Goal: Task Accomplishment & Management: Manage account settings

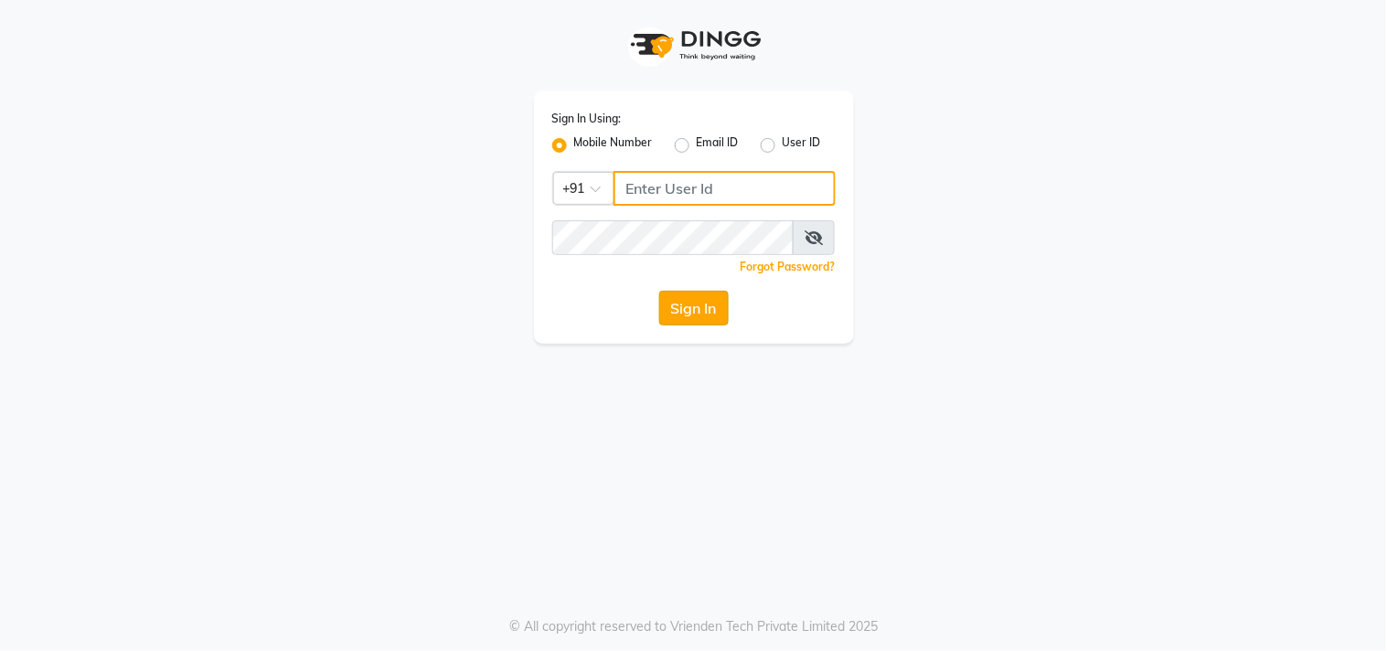
type input "9850087900"
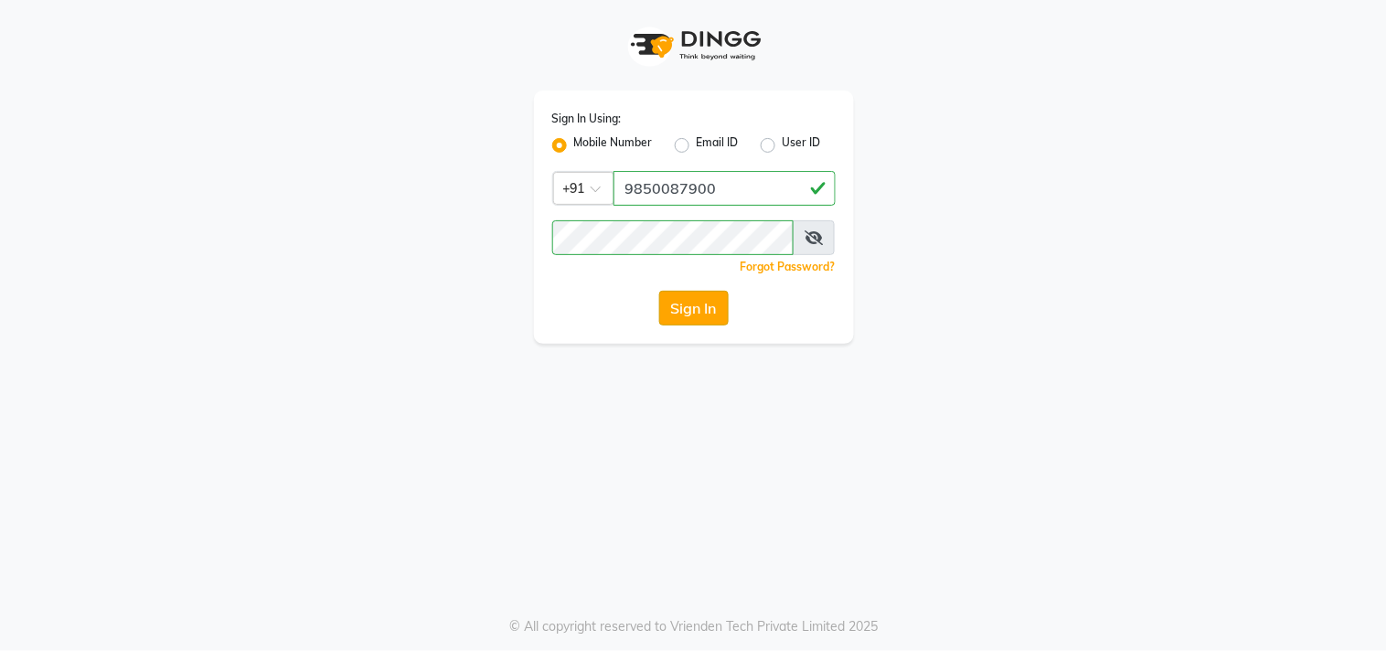
click at [699, 314] on button "Sign In" at bounding box center [693, 308] width 69 height 35
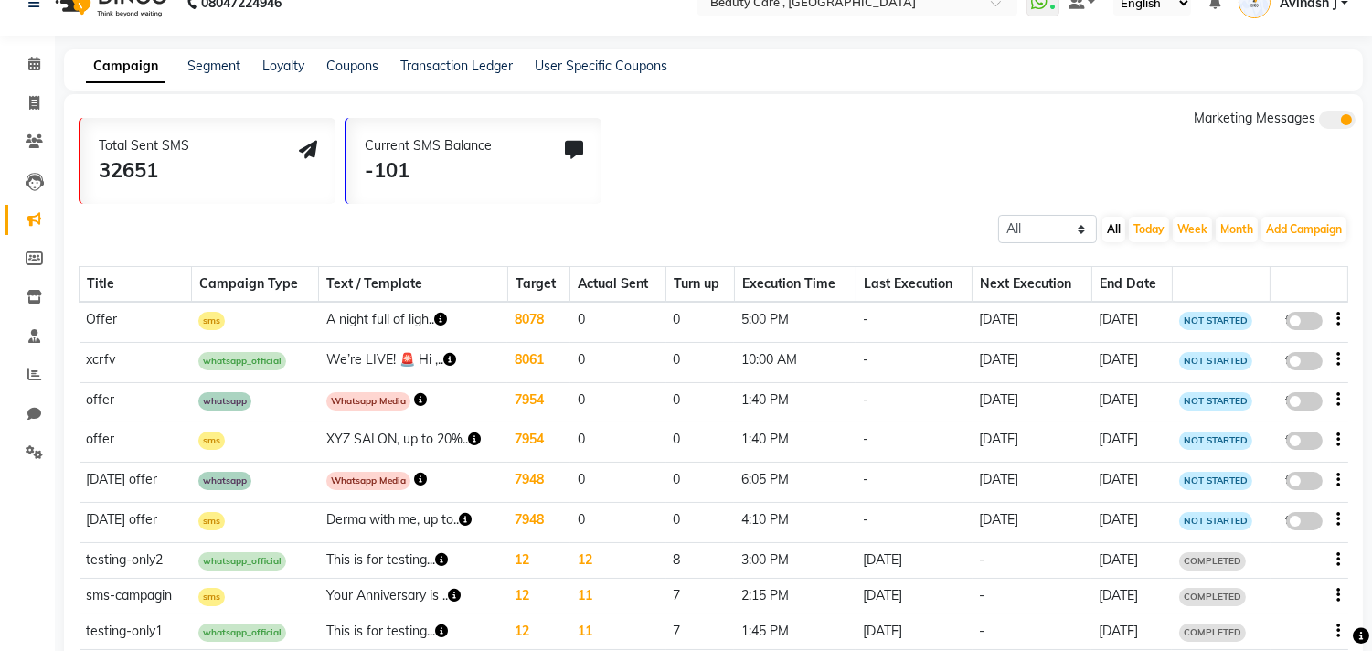
scroll to position [31, 0]
click at [410, 505] on td "Derma with me, up to.." at bounding box center [413, 521] width 189 height 40
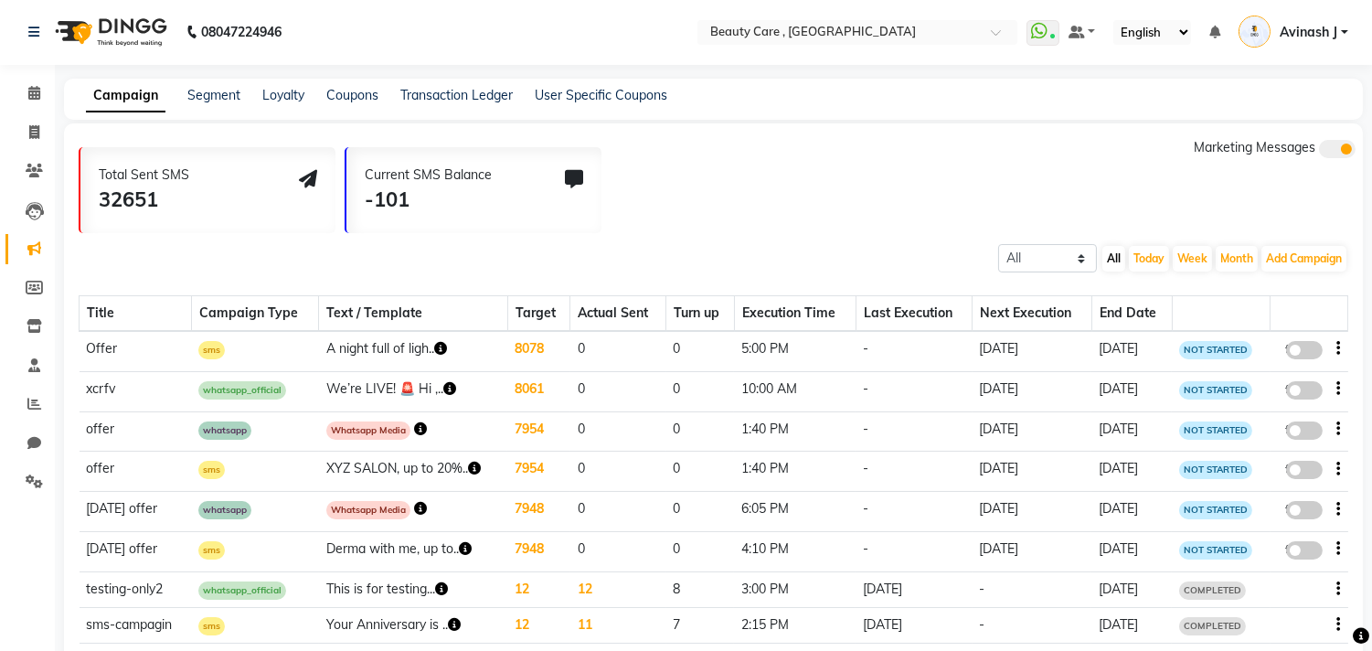
scroll to position [0, 0]
click at [26, 481] on icon at bounding box center [34, 482] width 17 height 14
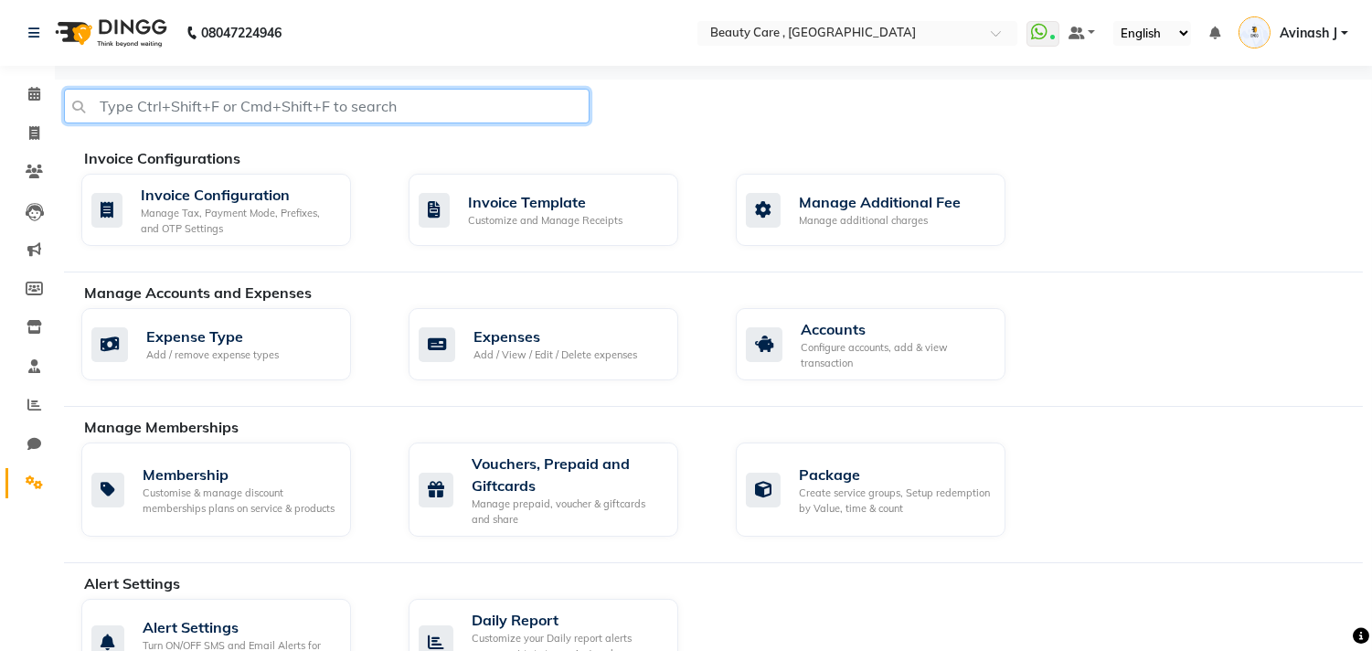
click at [194, 98] on input "text" at bounding box center [327, 106] width 526 height 35
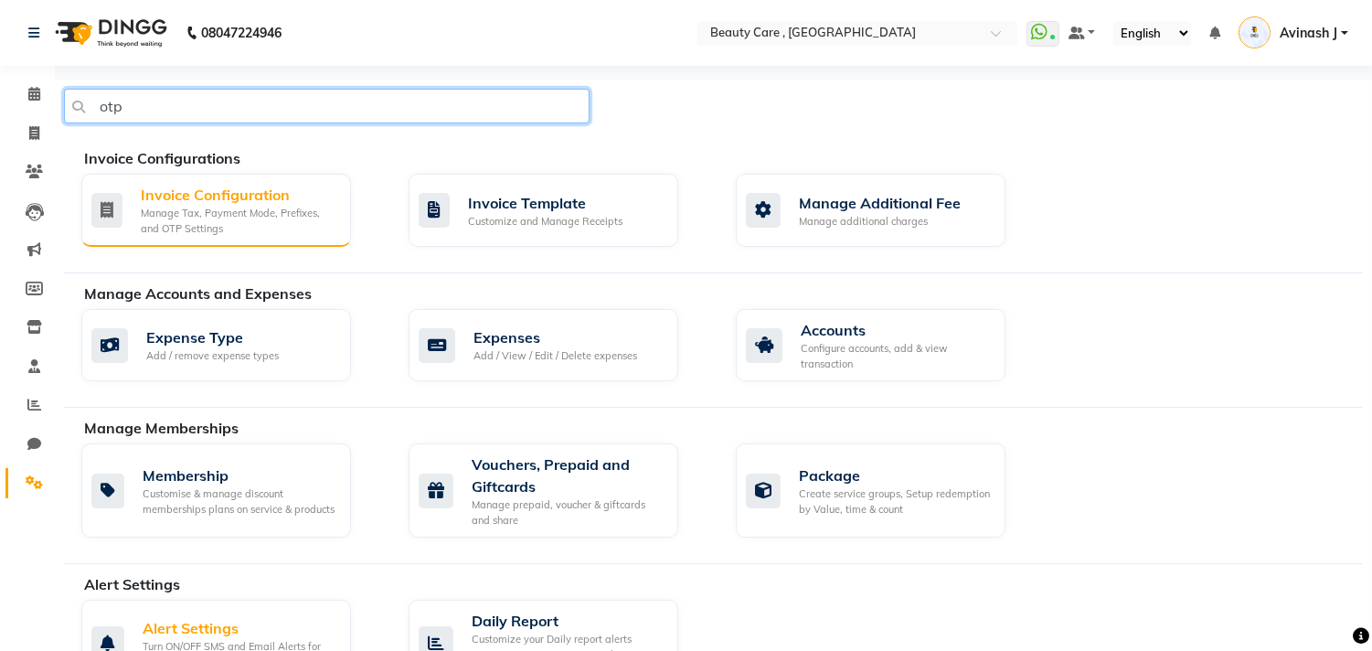
type input "otp"
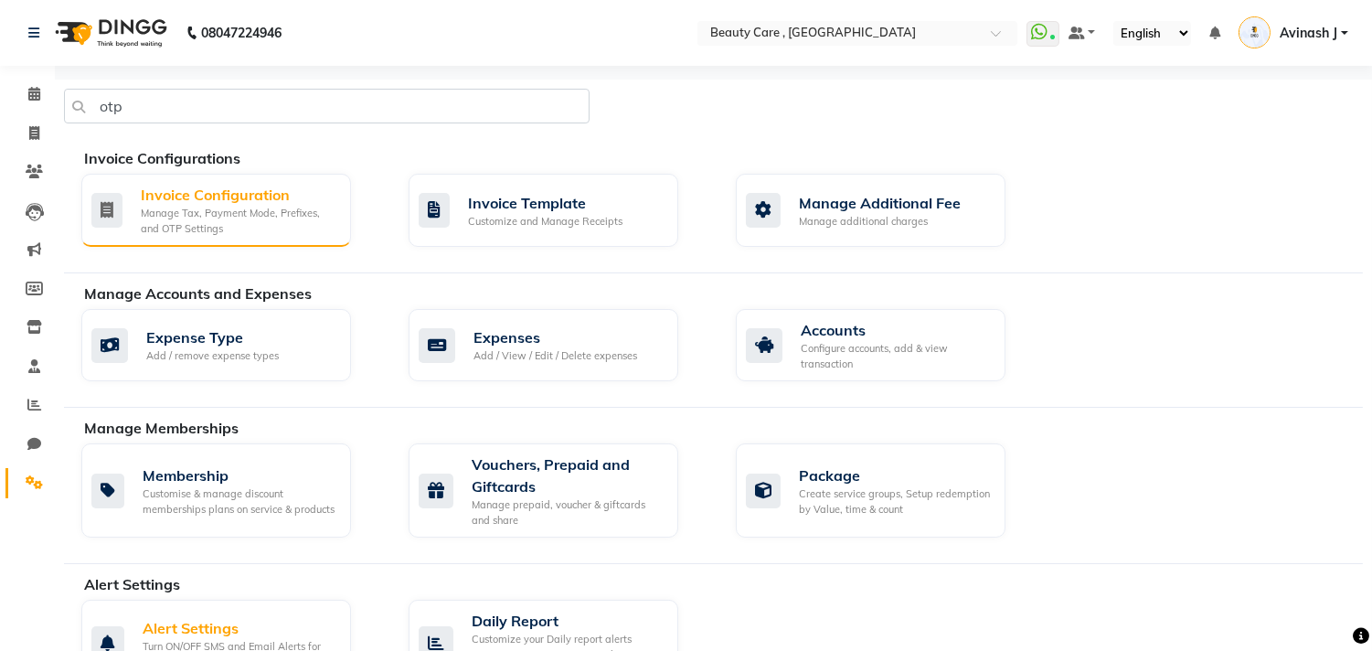
click at [223, 219] on div "Manage Tax, Payment Mode, Prefixes, and OTP Settings" at bounding box center [239, 221] width 196 height 30
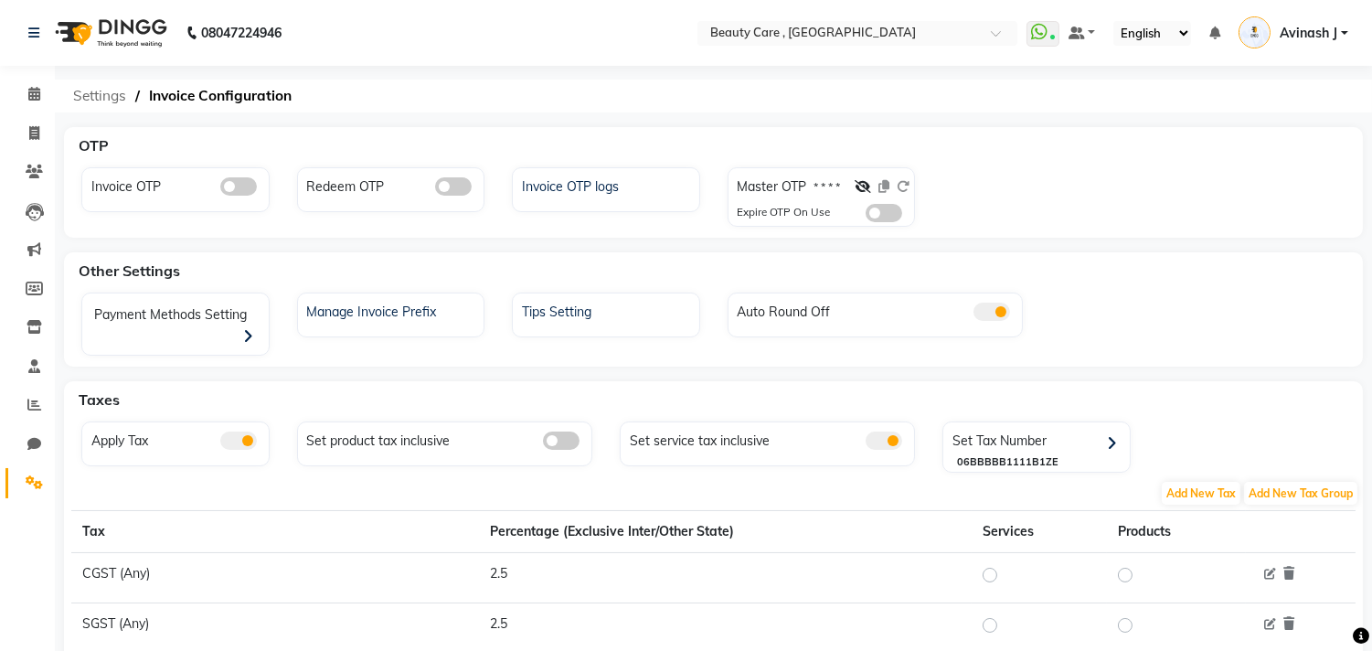
click at [103, 92] on span "Settings" at bounding box center [99, 96] width 71 height 33
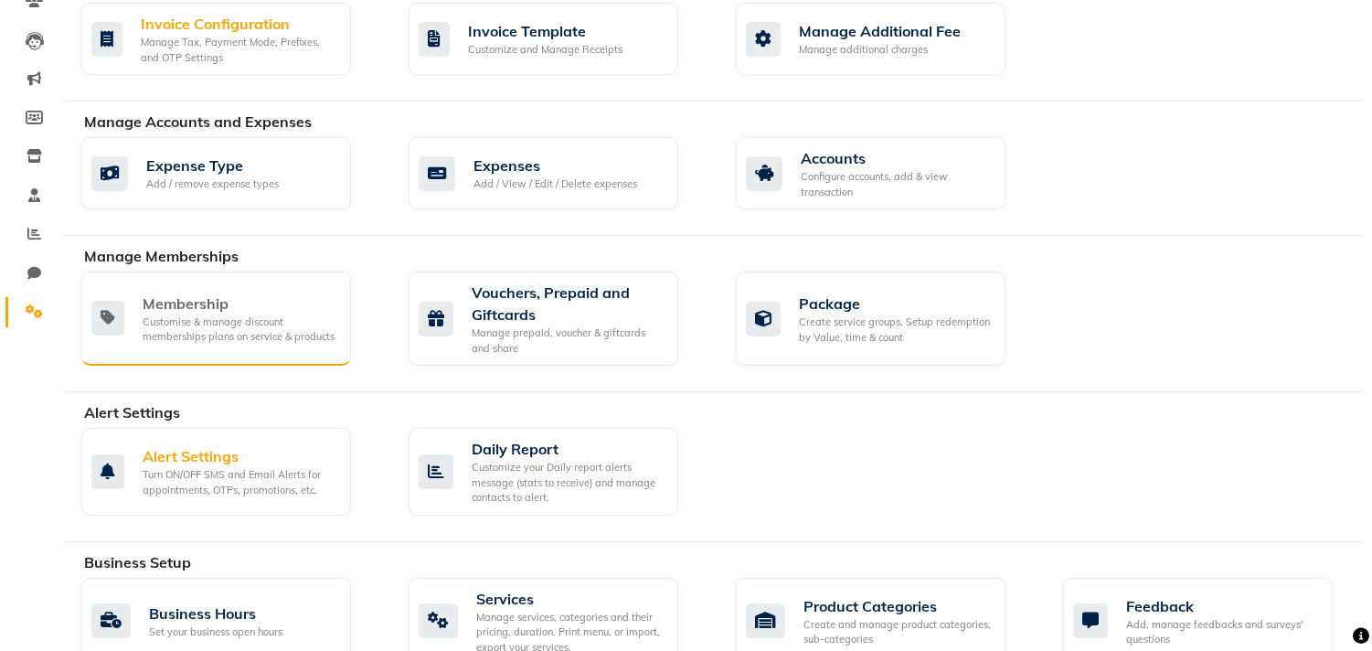
scroll to position [174, 0]
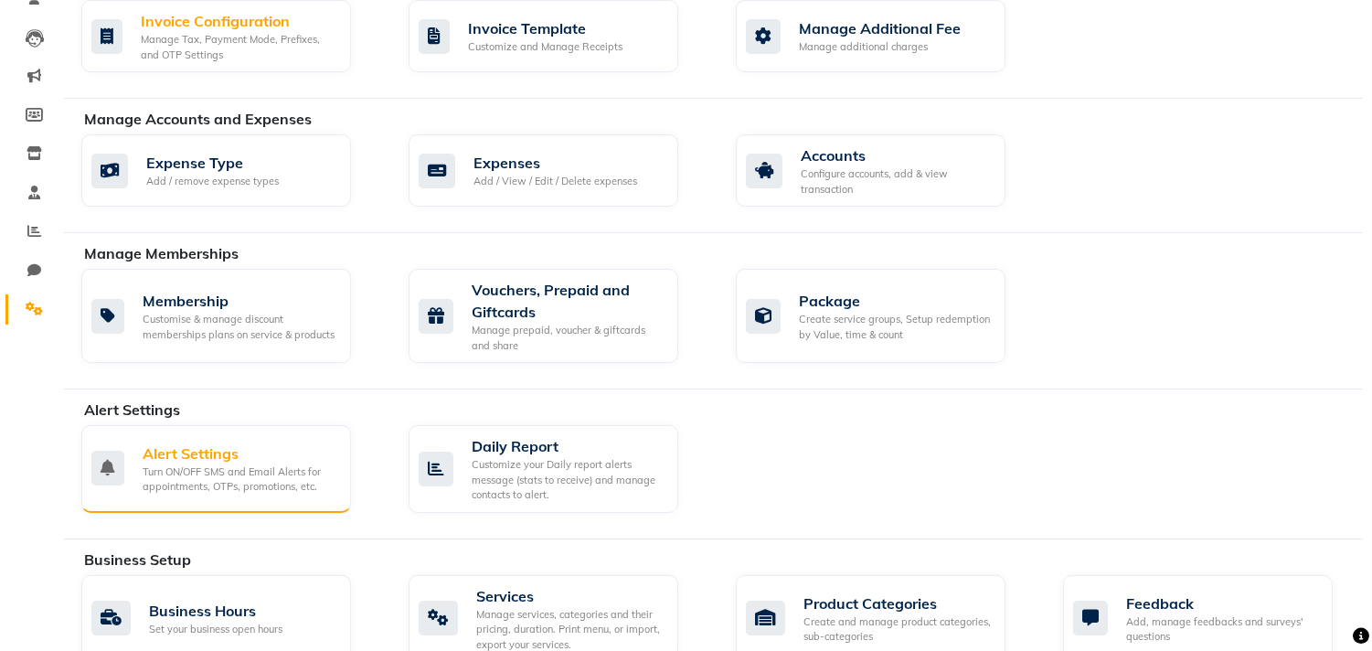
click at [178, 460] on div "Alert Settings" at bounding box center [240, 453] width 194 height 22
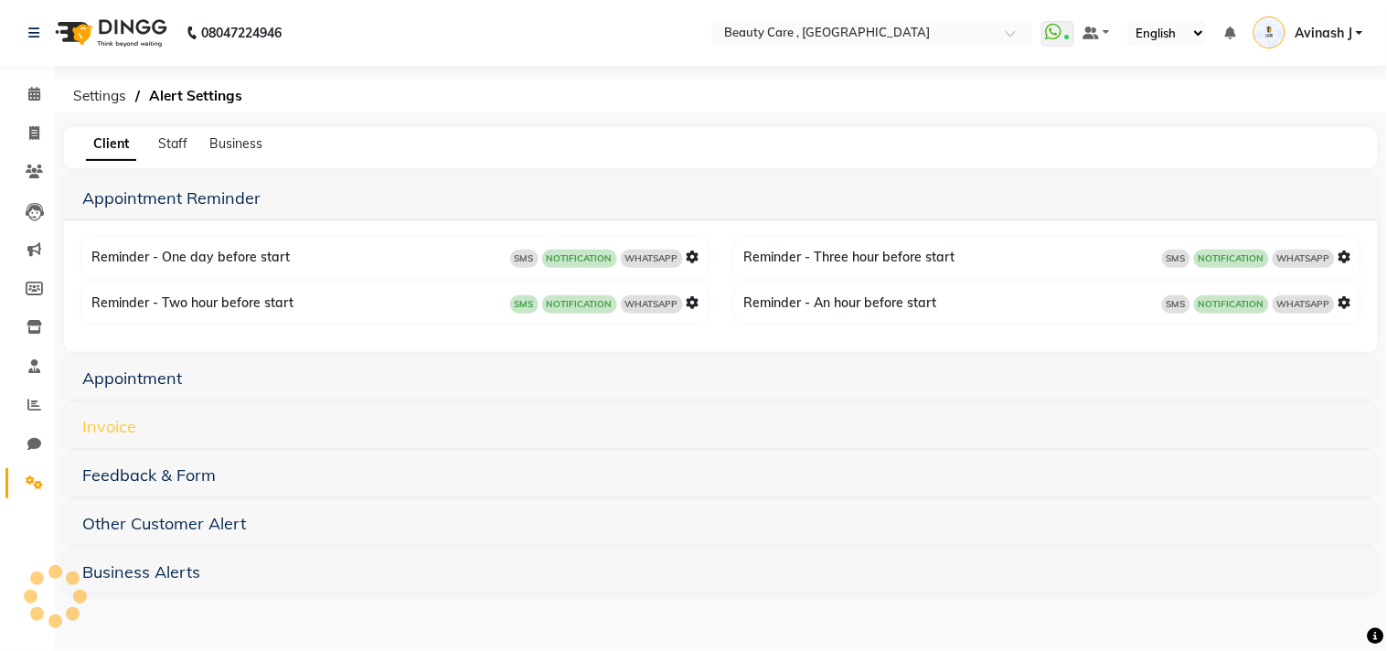
click at [101, 417] on link "Invoice" at bounding box center [109, 426] width 54 height 21
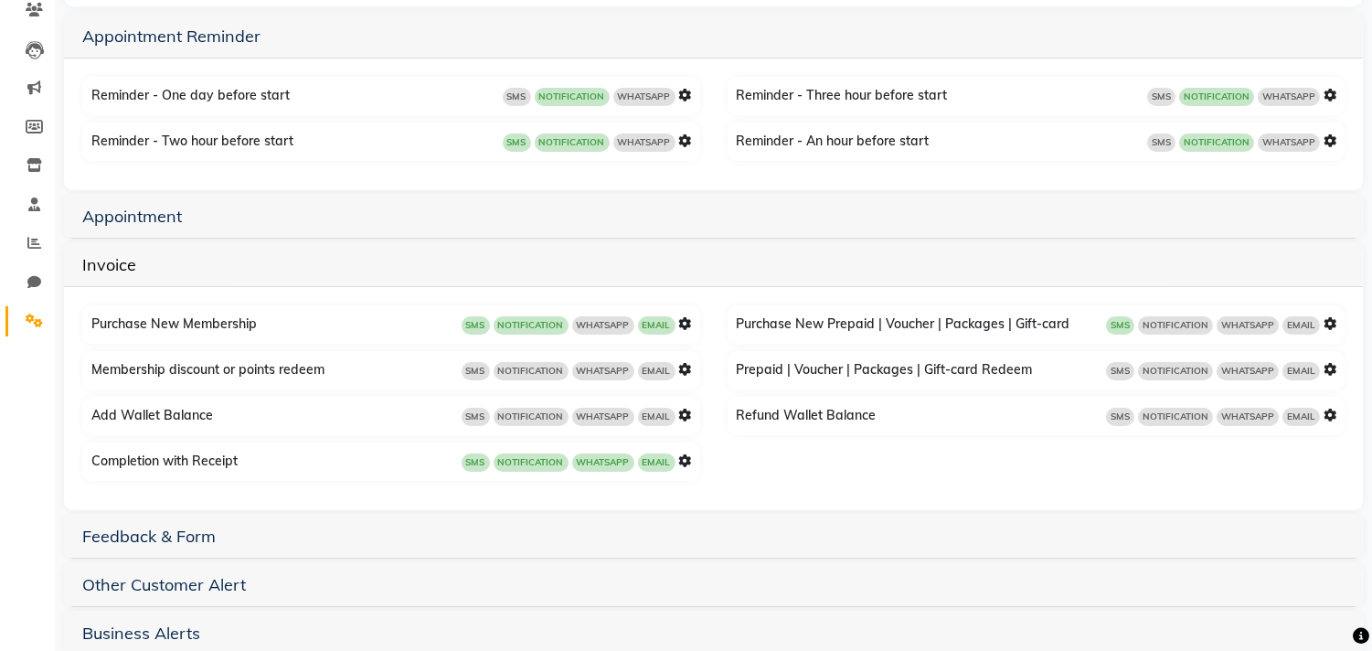
scroll to position [174, 0]
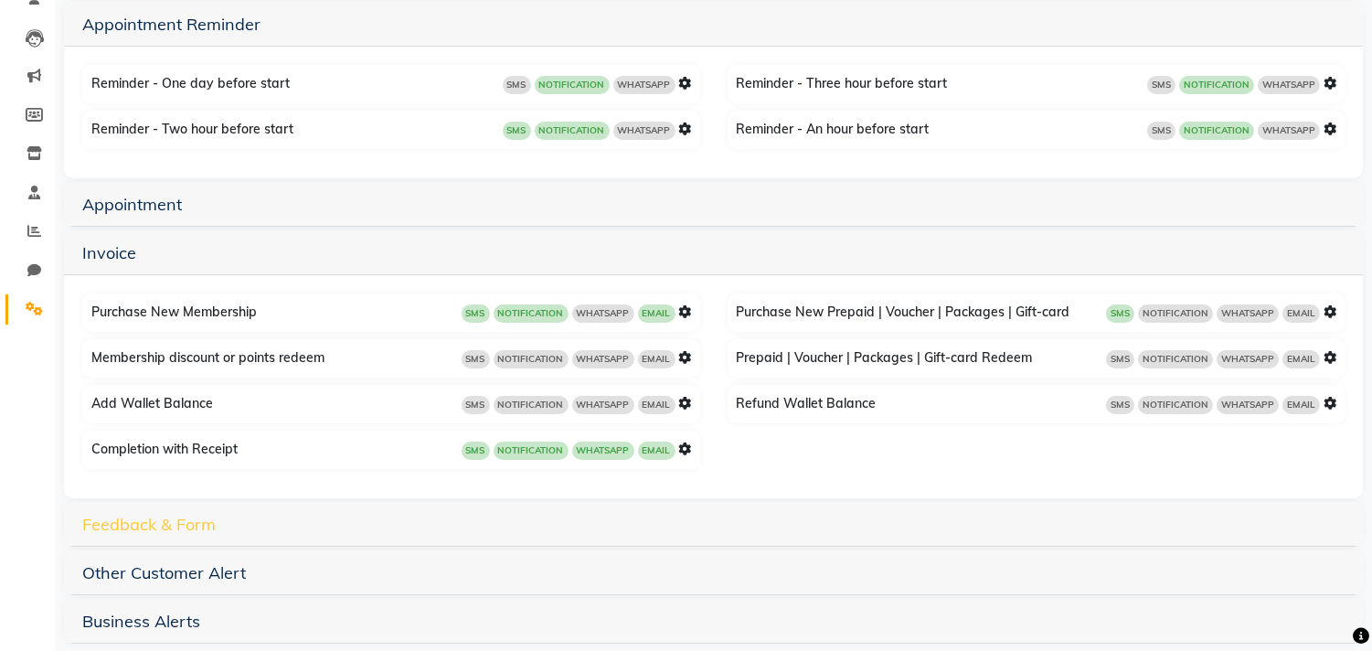
click at [170, 518] on link "Feedback & Form" at bounding box center [148, 524] width 133 height 21
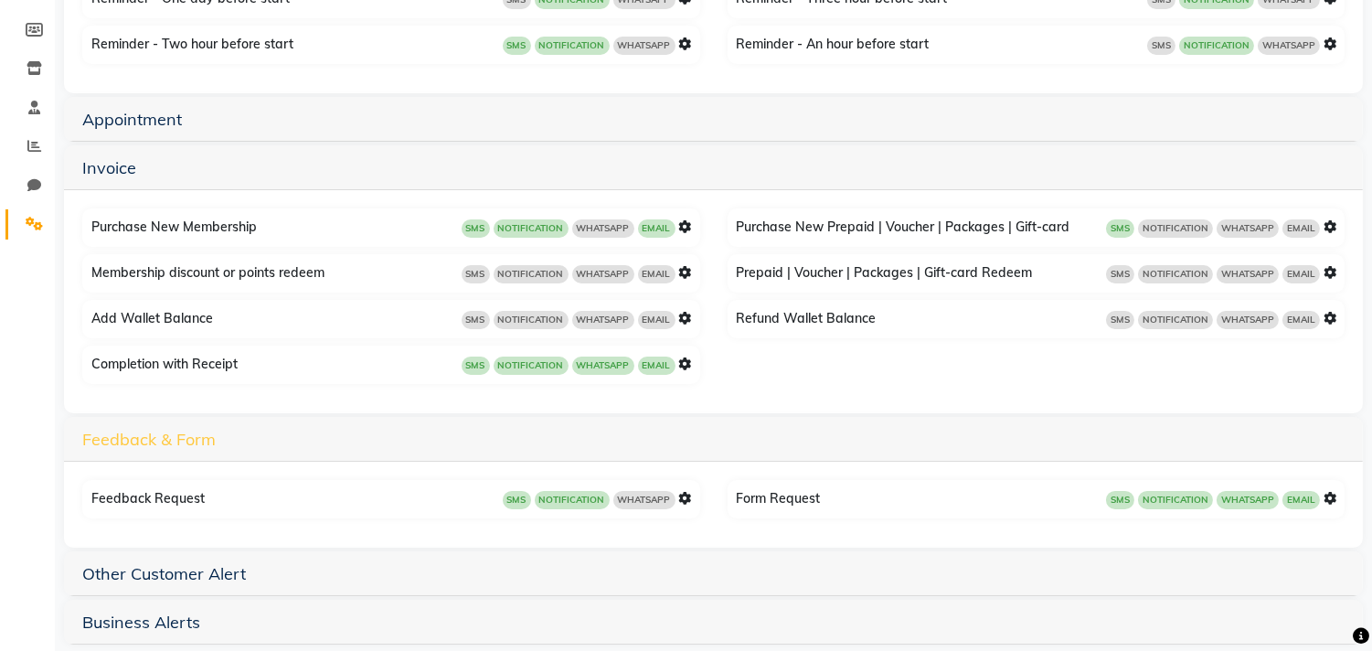
scroll to position [281, 0]
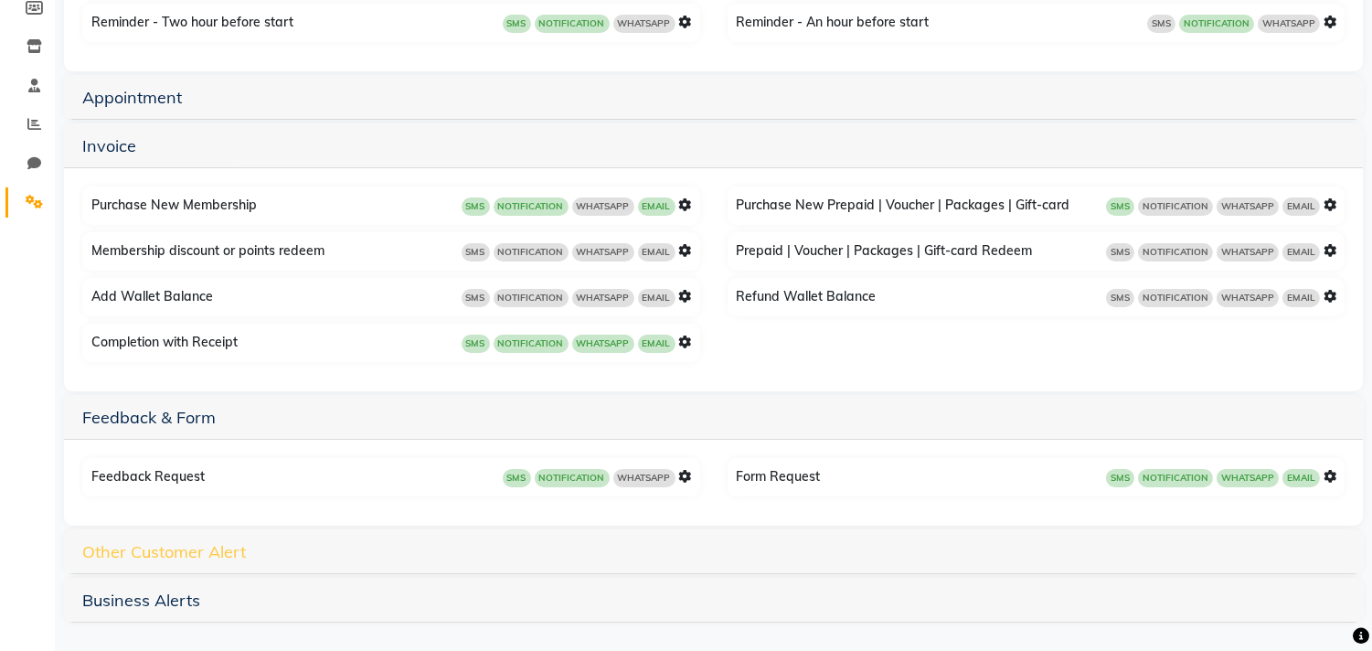
click at [147, 545] on link "Other Customer Alert" at bounding box center [164, 551] width 164 height 21
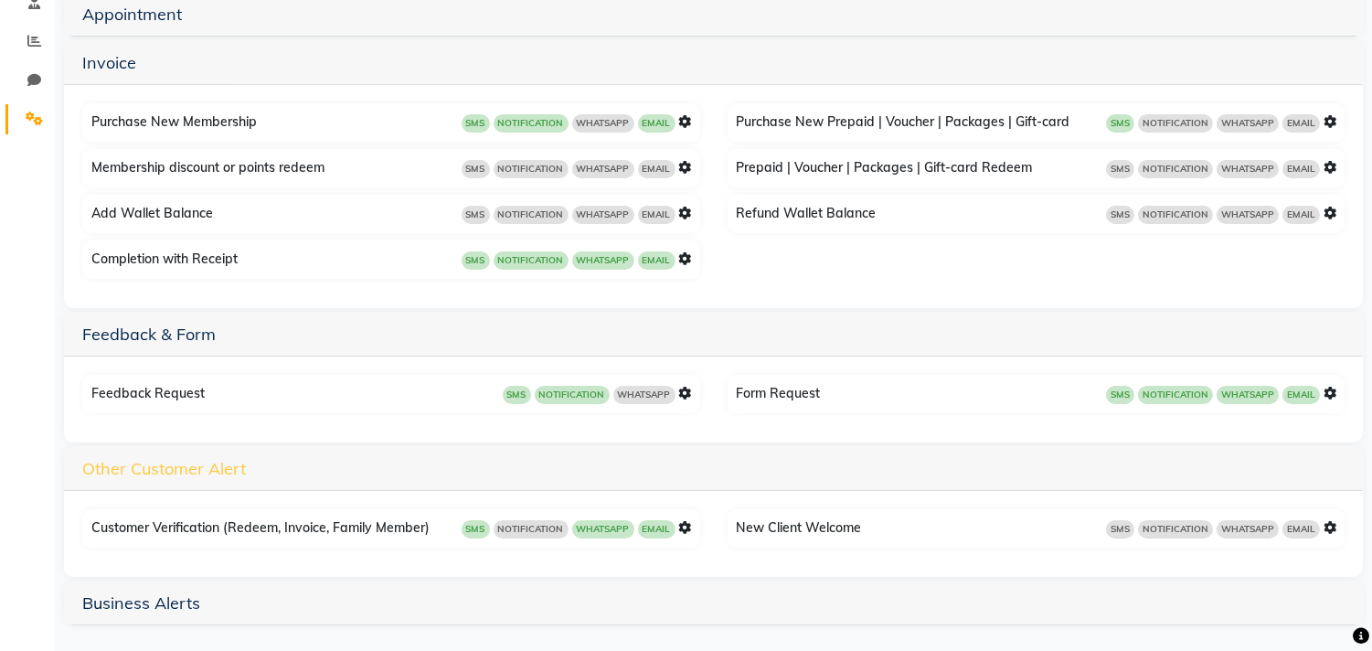
scroll to position [367, 0]
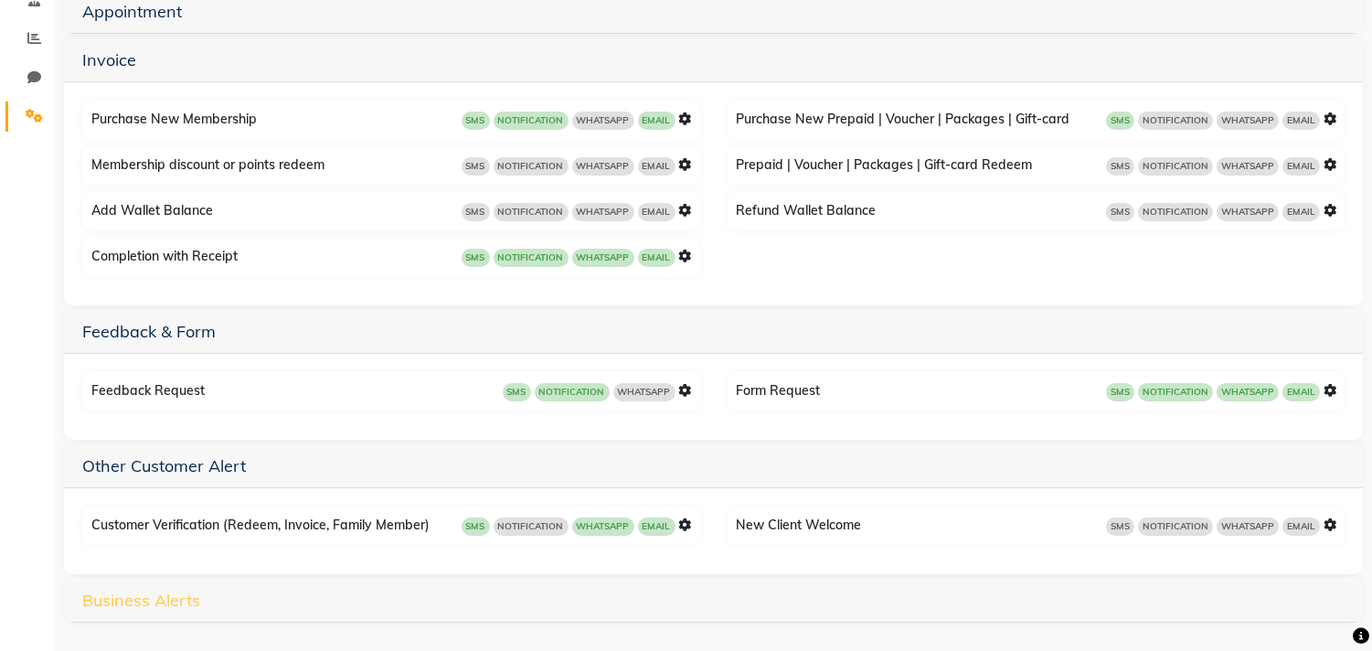
click at [131, 592] on link "Business Alerts" at bounding box center [141, 600] width 118 height 21
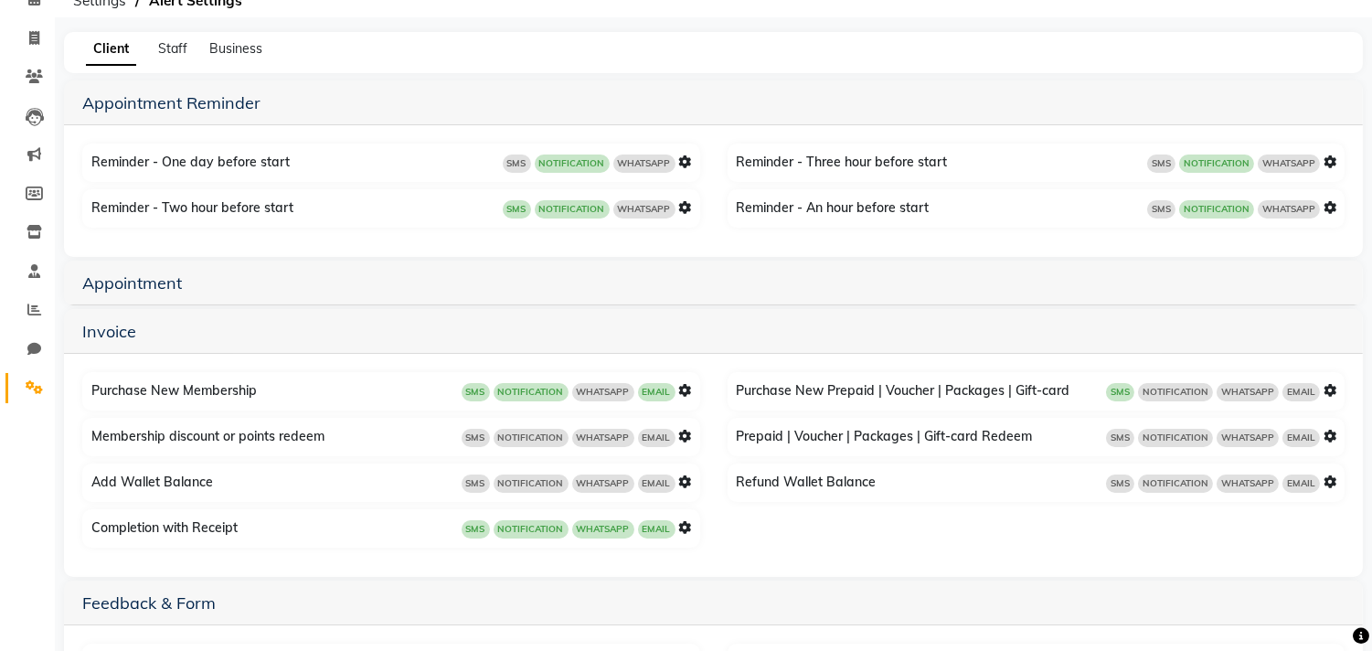
scroll to position [94, 0]
click at [107, 278] on link "Appointment" at bounding box center [132, 283] width 100 height 21
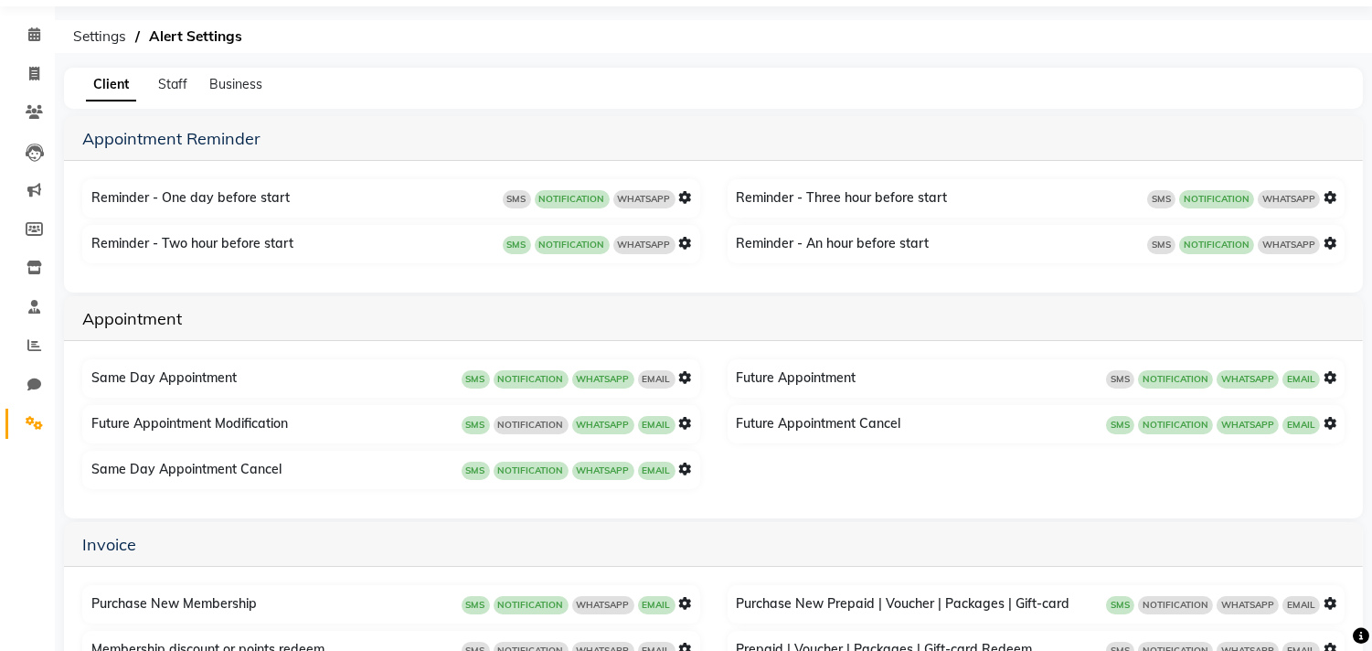
scroll to position [0, 0]
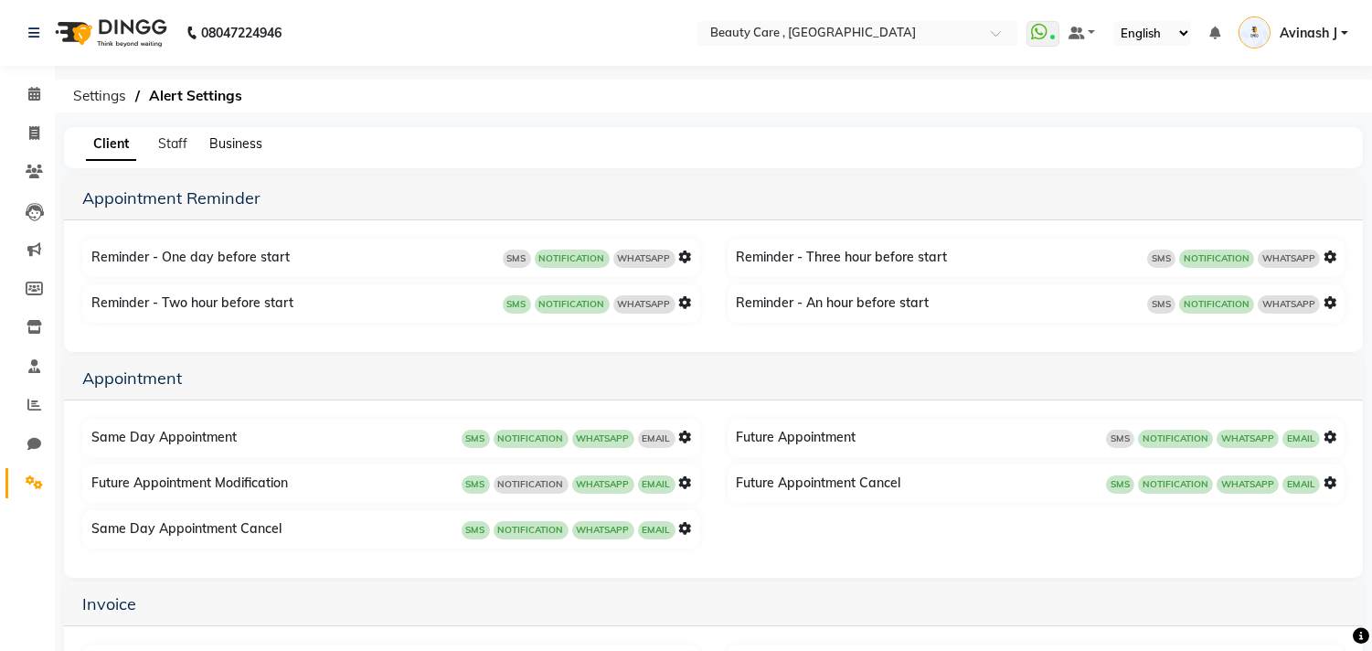
click at [230, 147] on span "Business" at bounding box center [235, 143] width 53 height 16
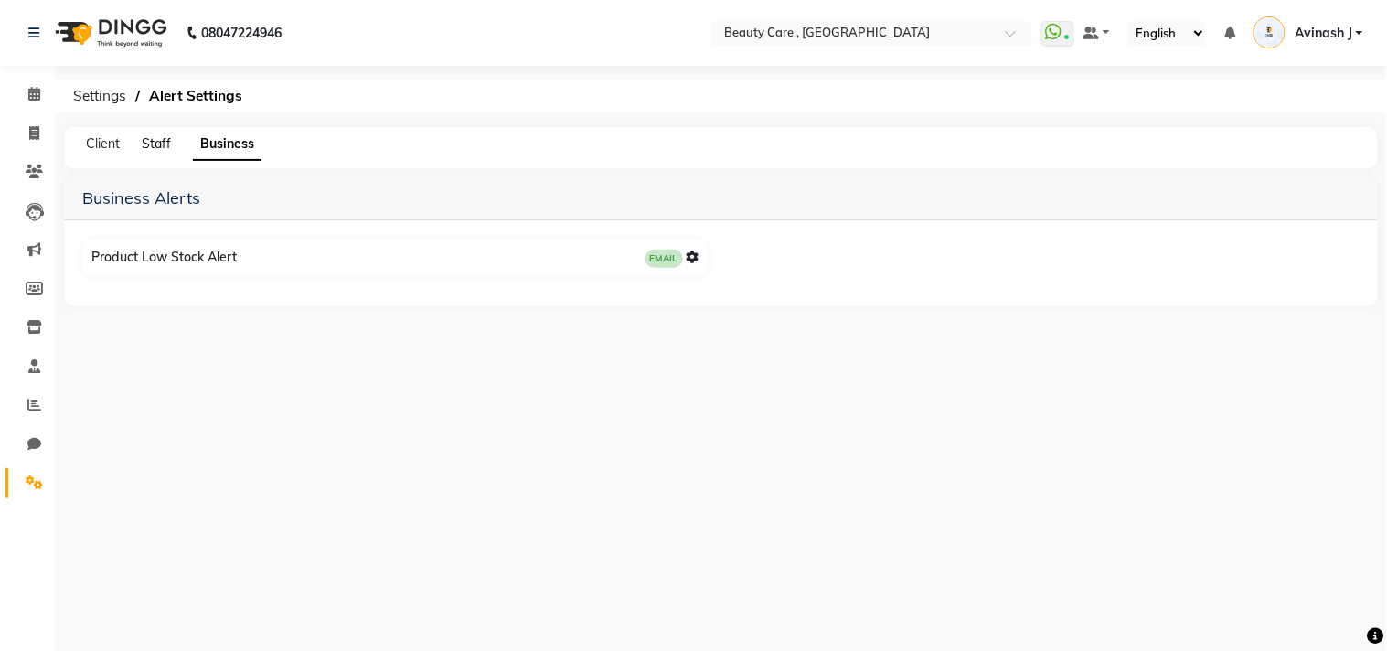
click at [144, 144] on span "Staff" at bounding box center [156, 143] width 29 height 16
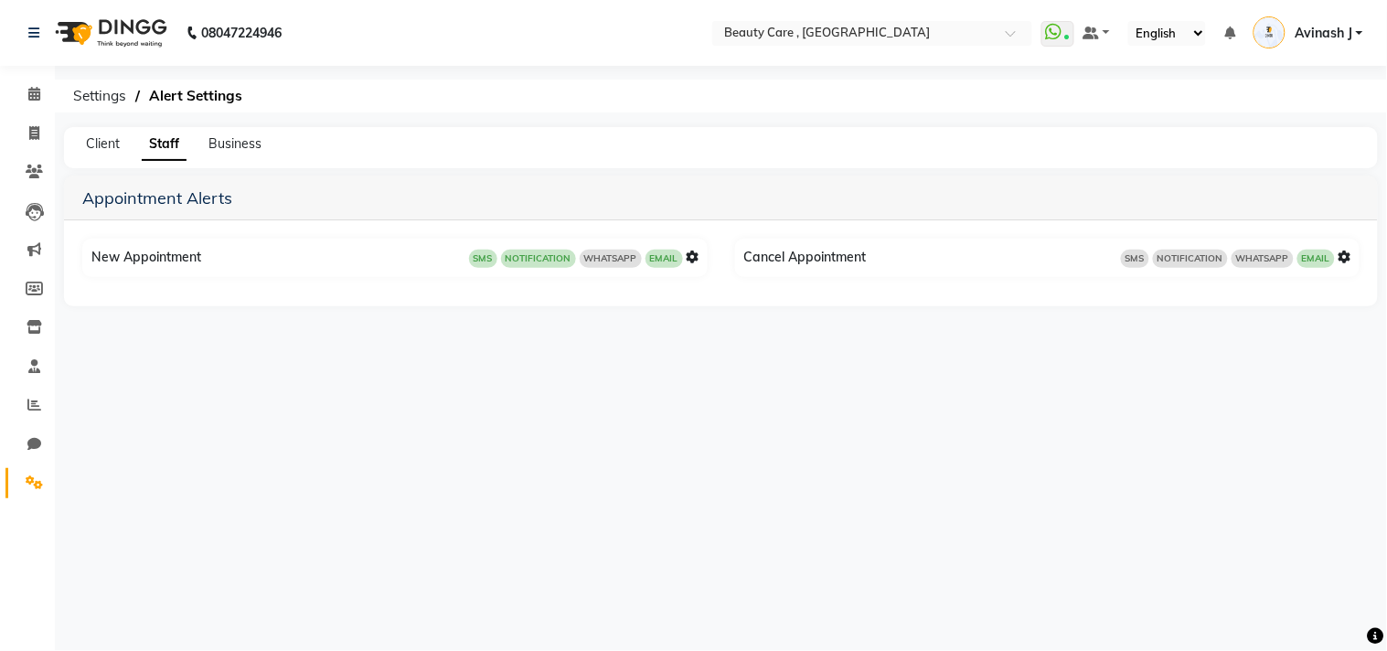
click at [121, 141] on div "Client Staff Business" at bounding box center [710, 143] width 1292 height 19
click at [115, 141] on span "Client" at bounding box center [103, 143] width 34 height 16
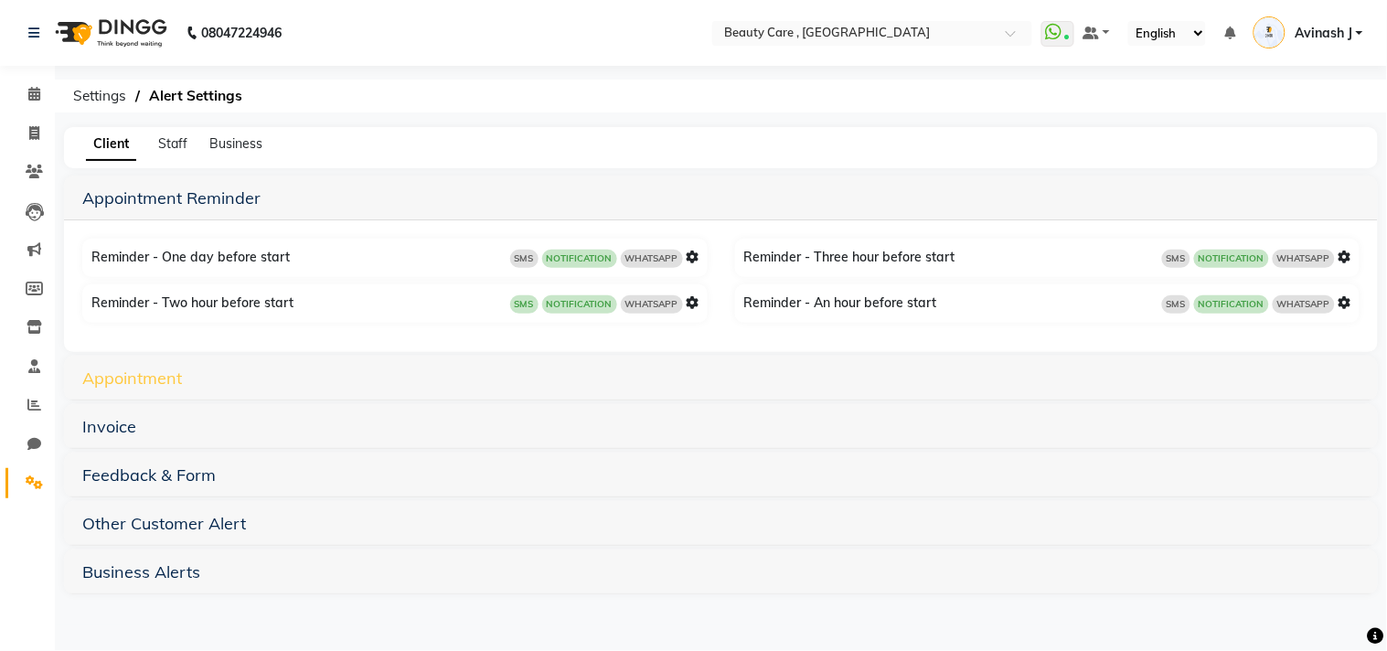
click at [99, 369] on link "Appointment" at bounding box center [132, 377] width 100 height 21
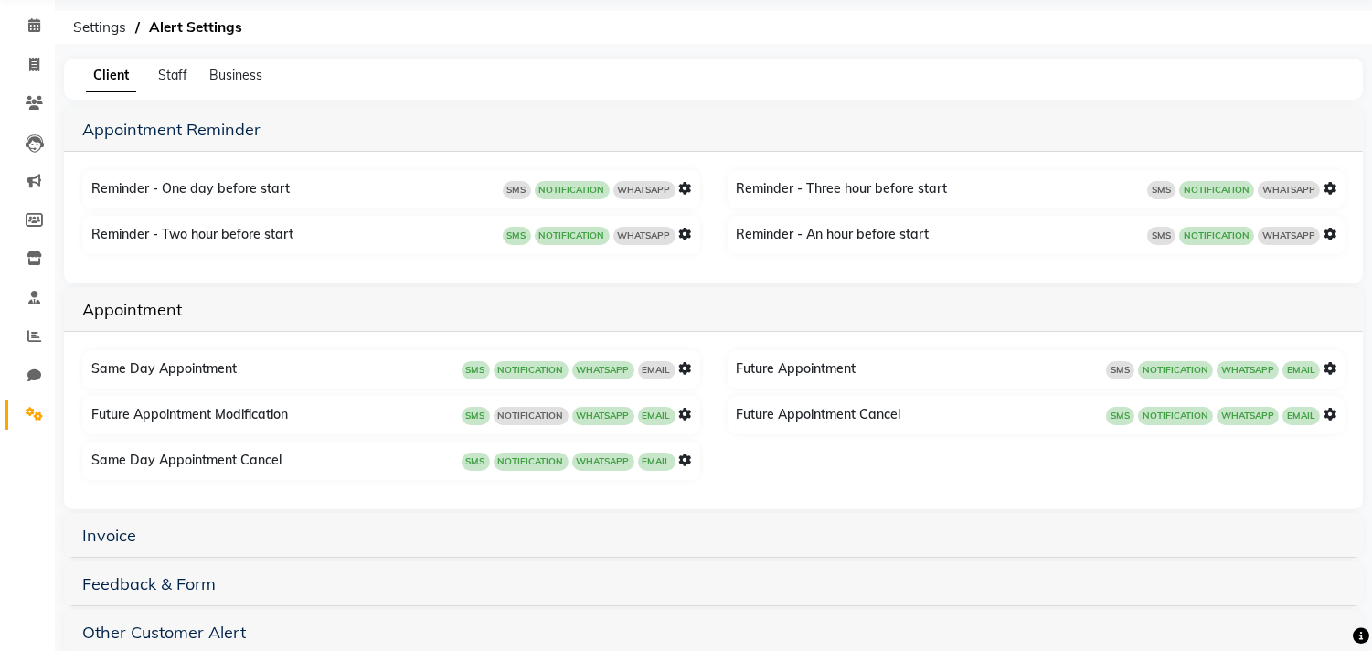
scroll to position [150, 0]
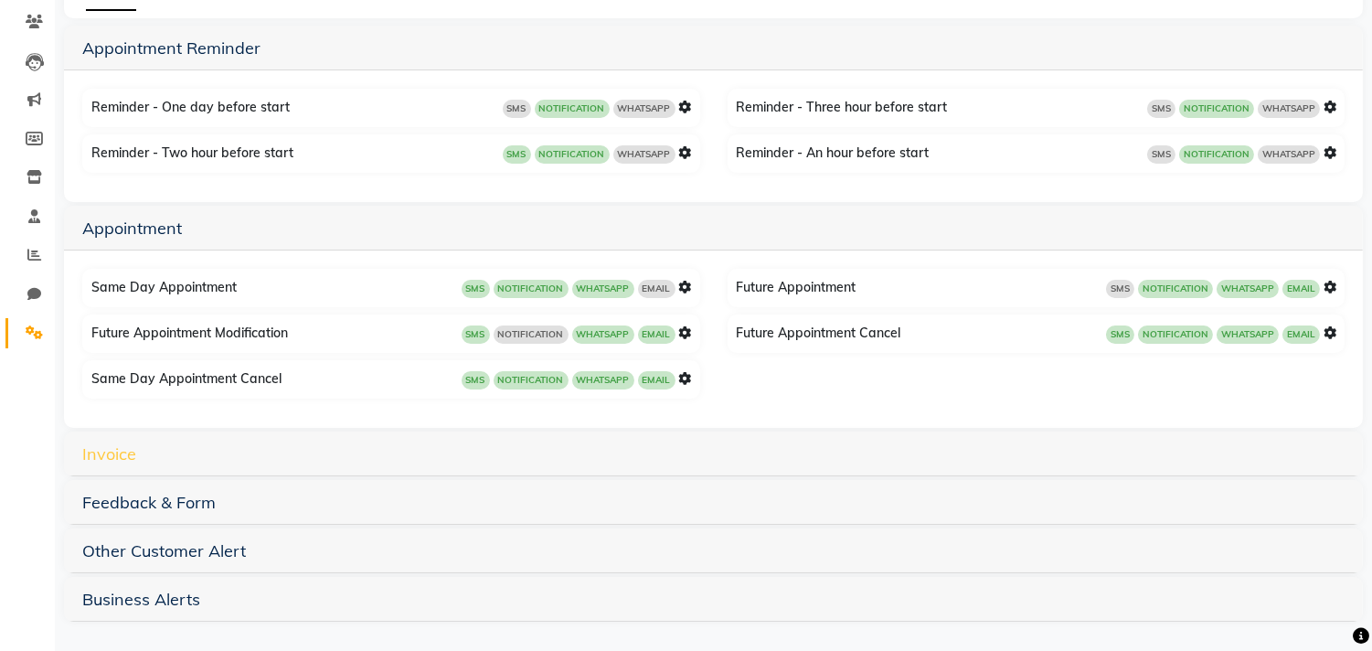
click at [94, 453] on link "Invoice" at bounding box center [109, 453] width 54 height 21
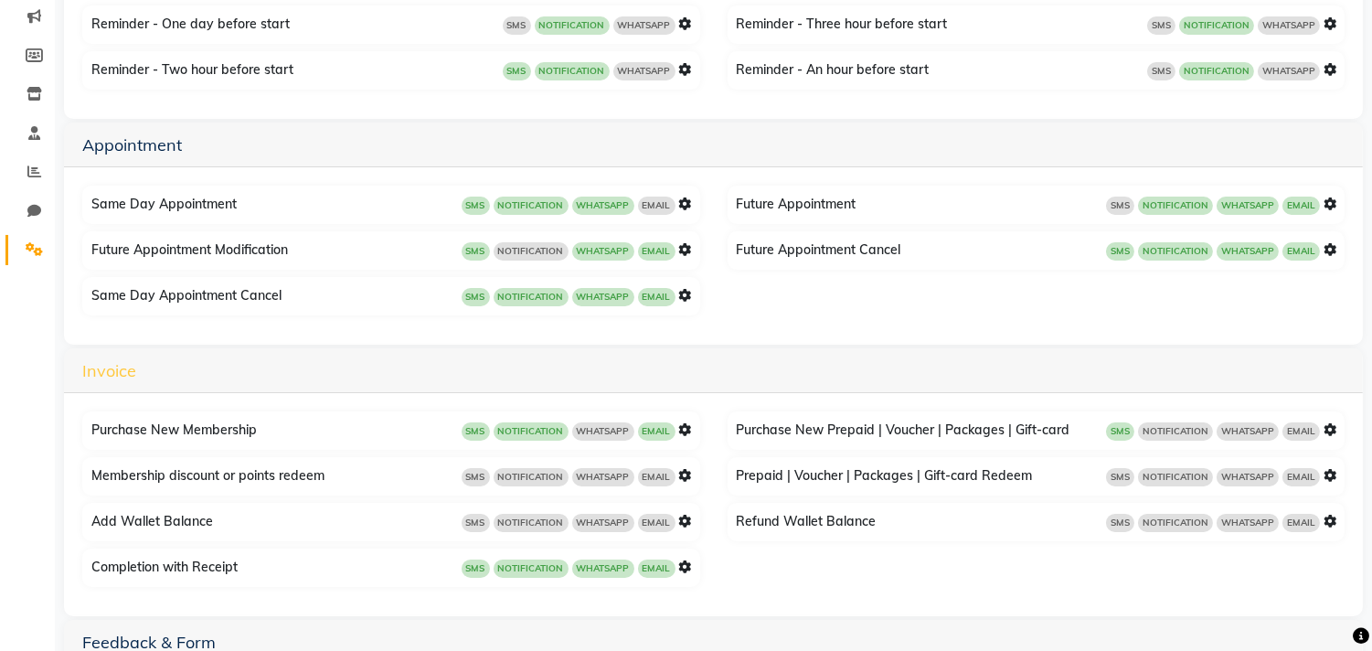
scroll to position [371, 0]
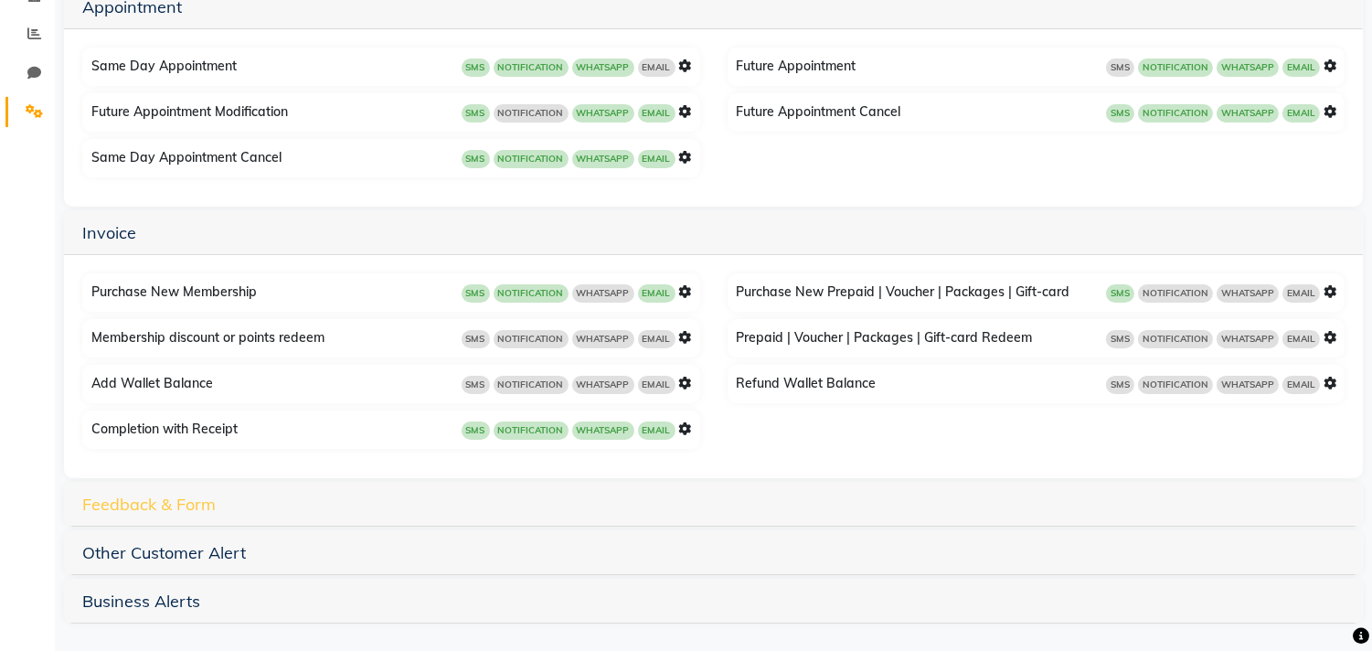
click at [89, 500] on link "Feedback & Form" at bounding box center [148, 504] width 133 height 21
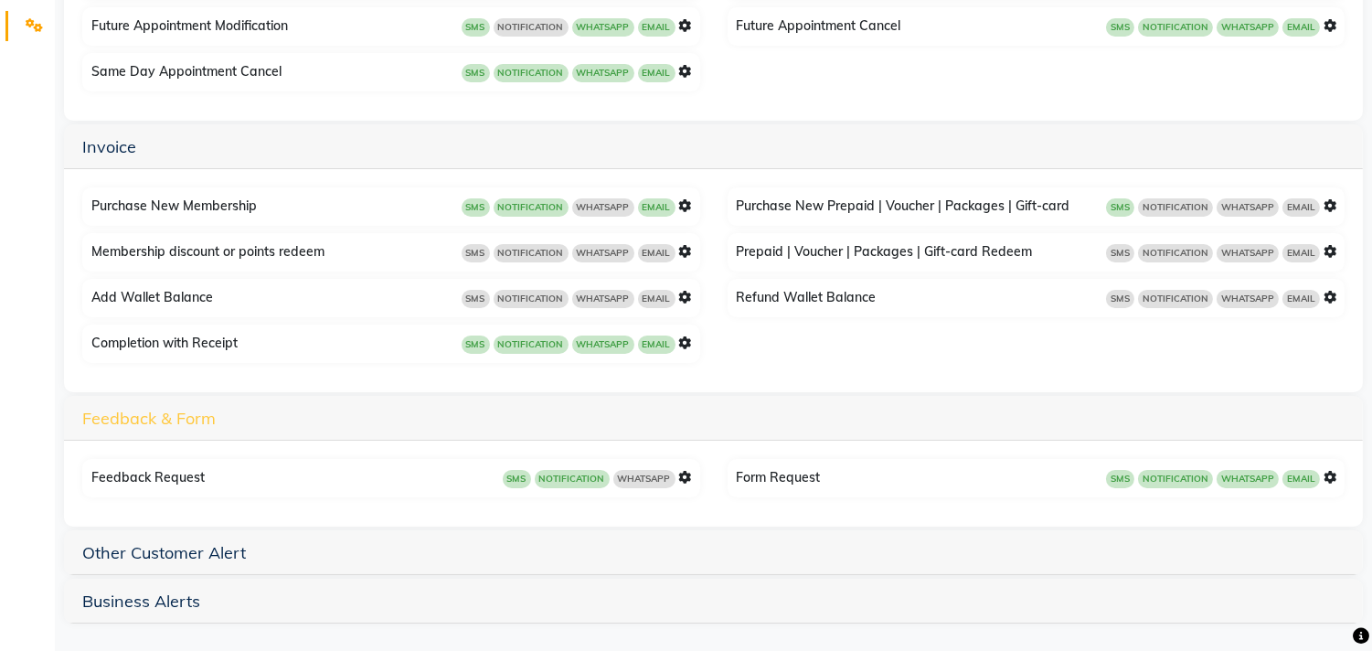
scroll to position [458, 0]
click at [104, 549] on link "Other Customer Alert" at bounding box center [164, 551] width 164 height 21
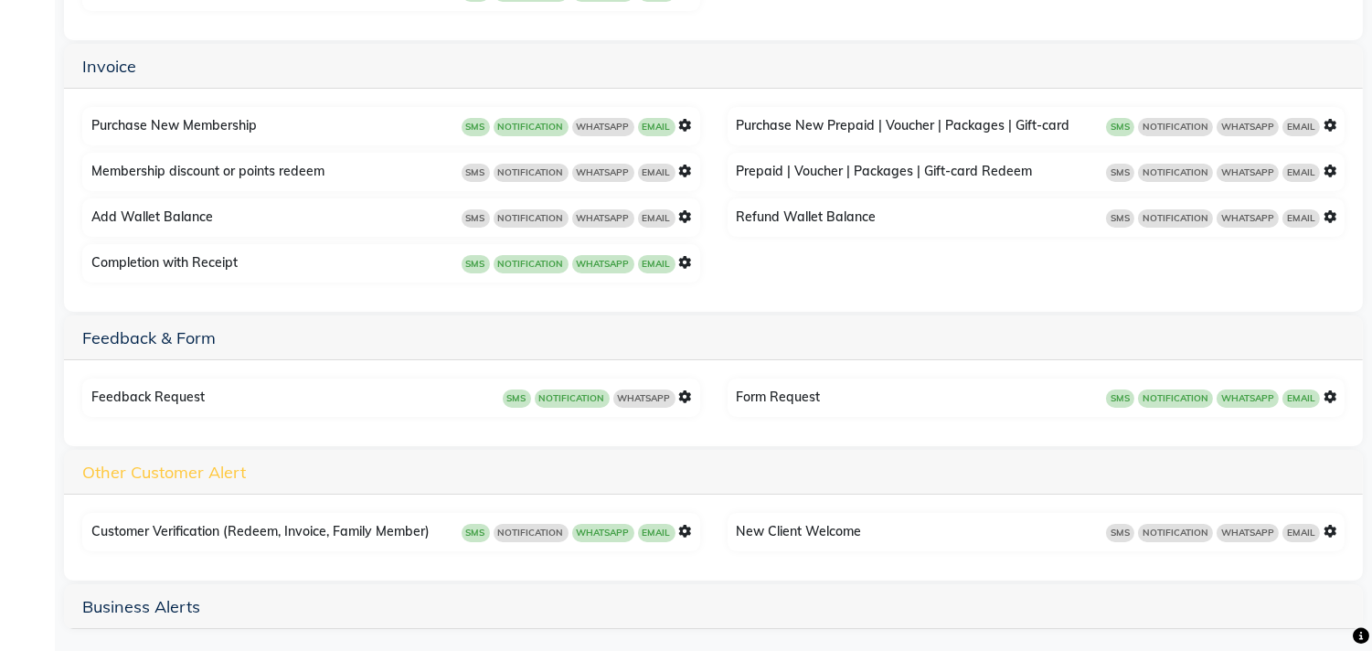
scroll to position [543, 0]
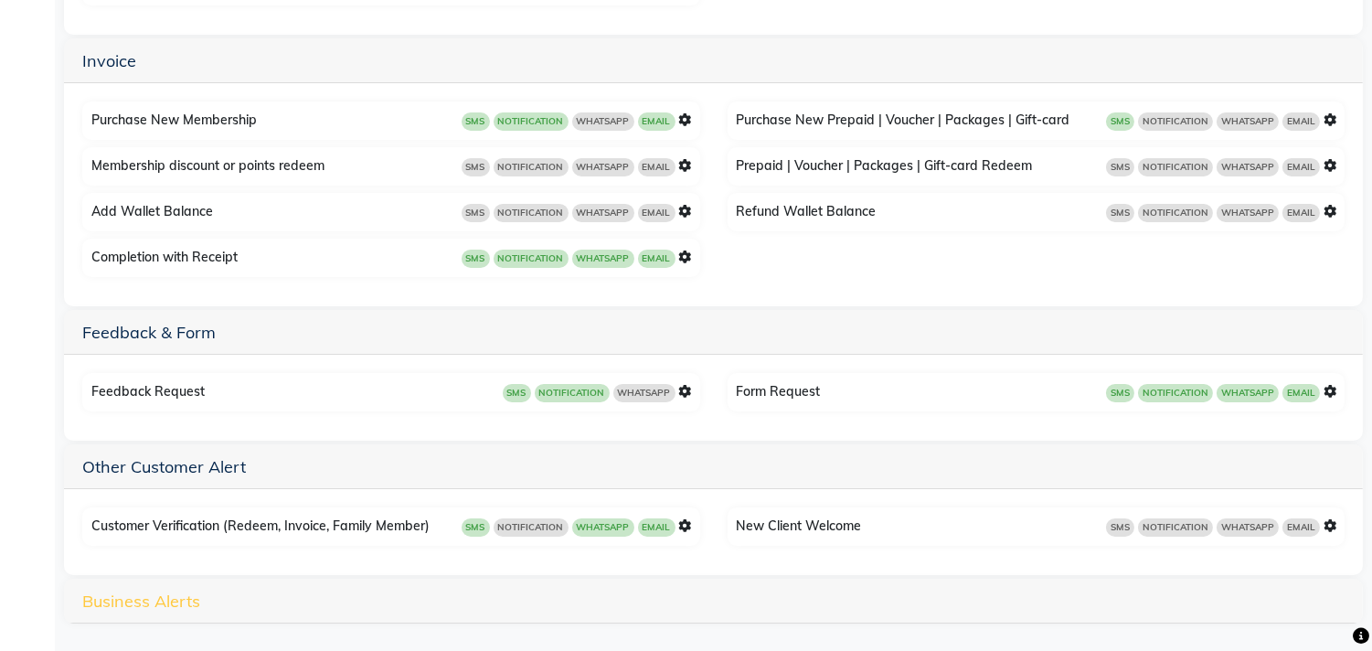
click at [115, 598] on link "Business Alerts" at bounding box center [141, 601] width 118 height 21
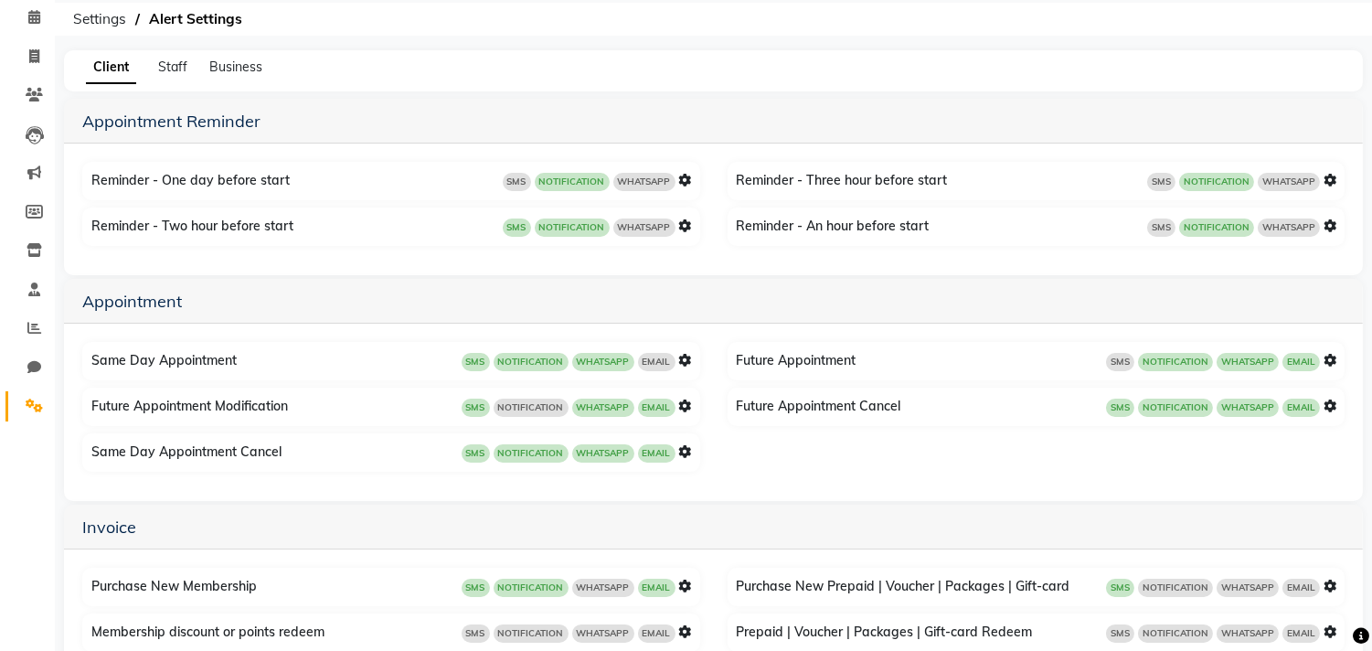
scroll to position [0, 0]
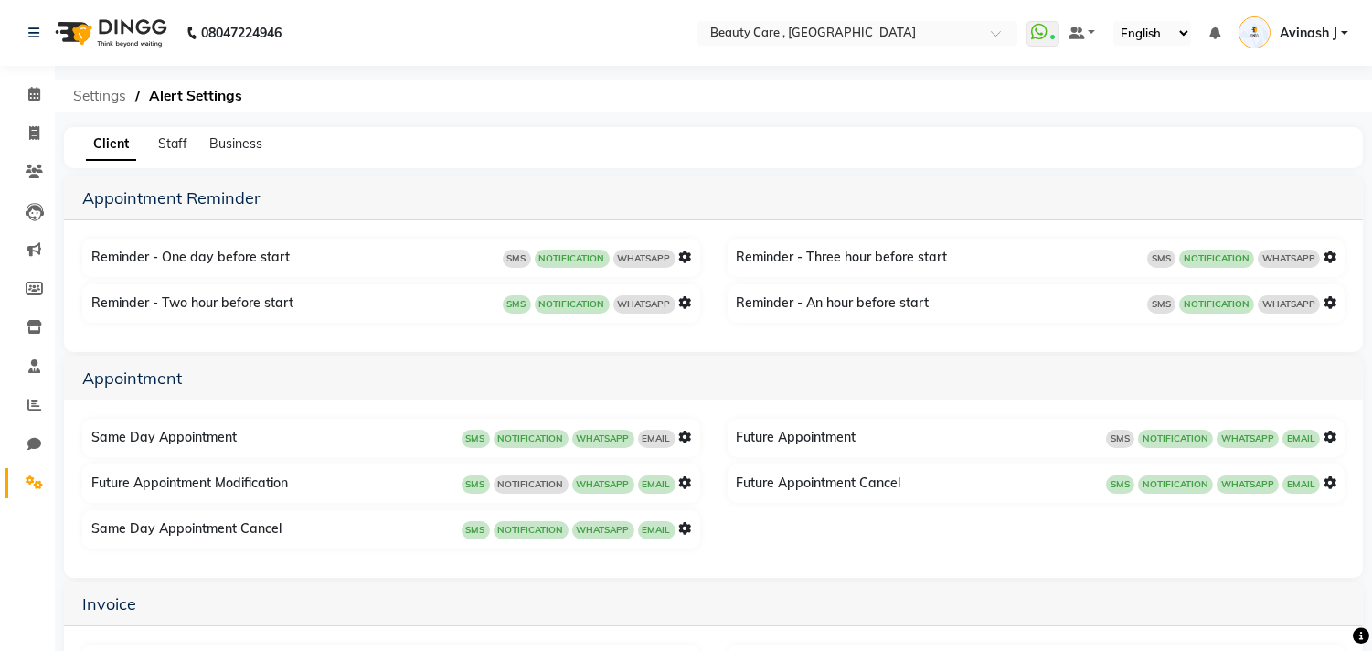
click at [85, 96] on span "Settings" at bounding box center [99, 96] width 71 height 33
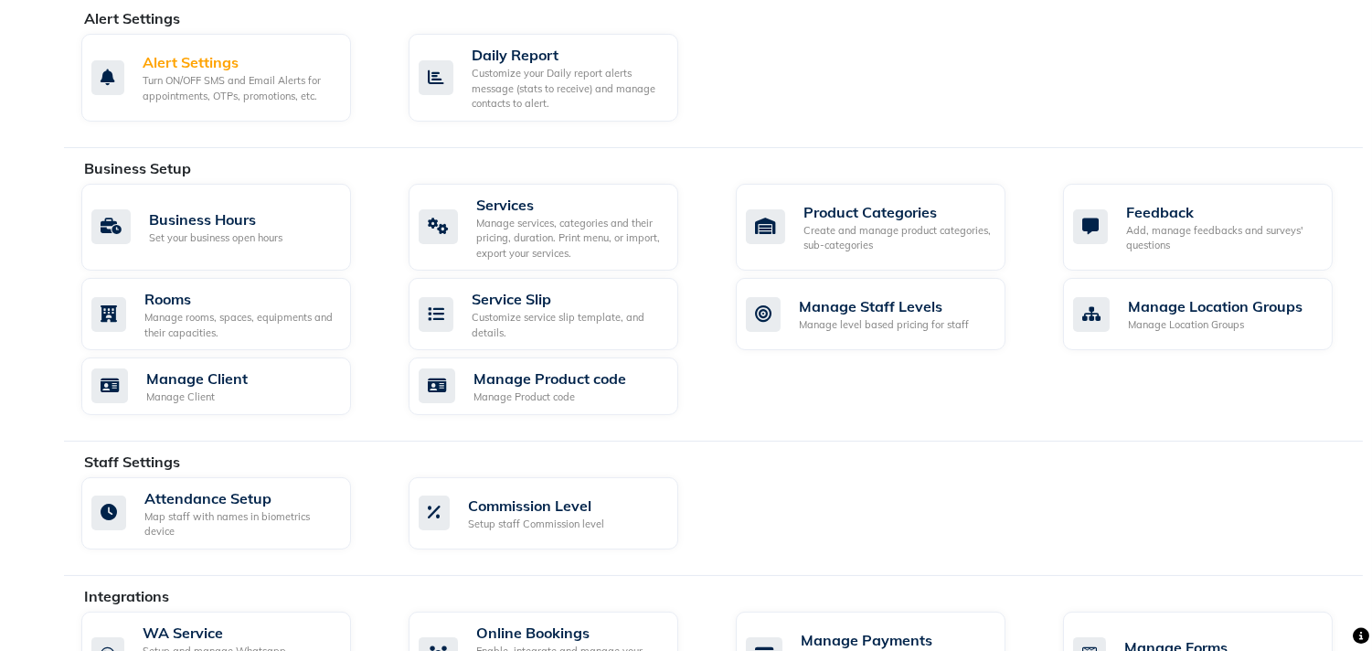
scroll to position [934, 0]
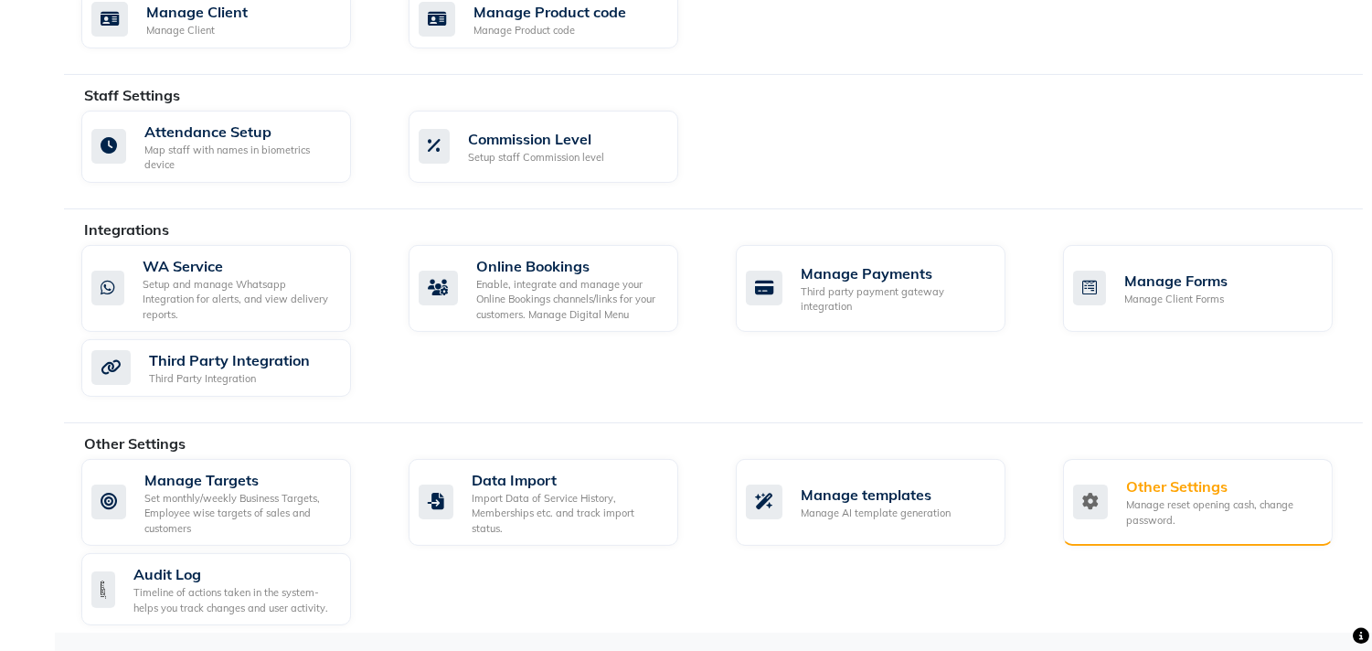
click at [1141, 506] on div "Manage reset opening cash, change password." at bounding box center [1222, 512] width 192 height 30
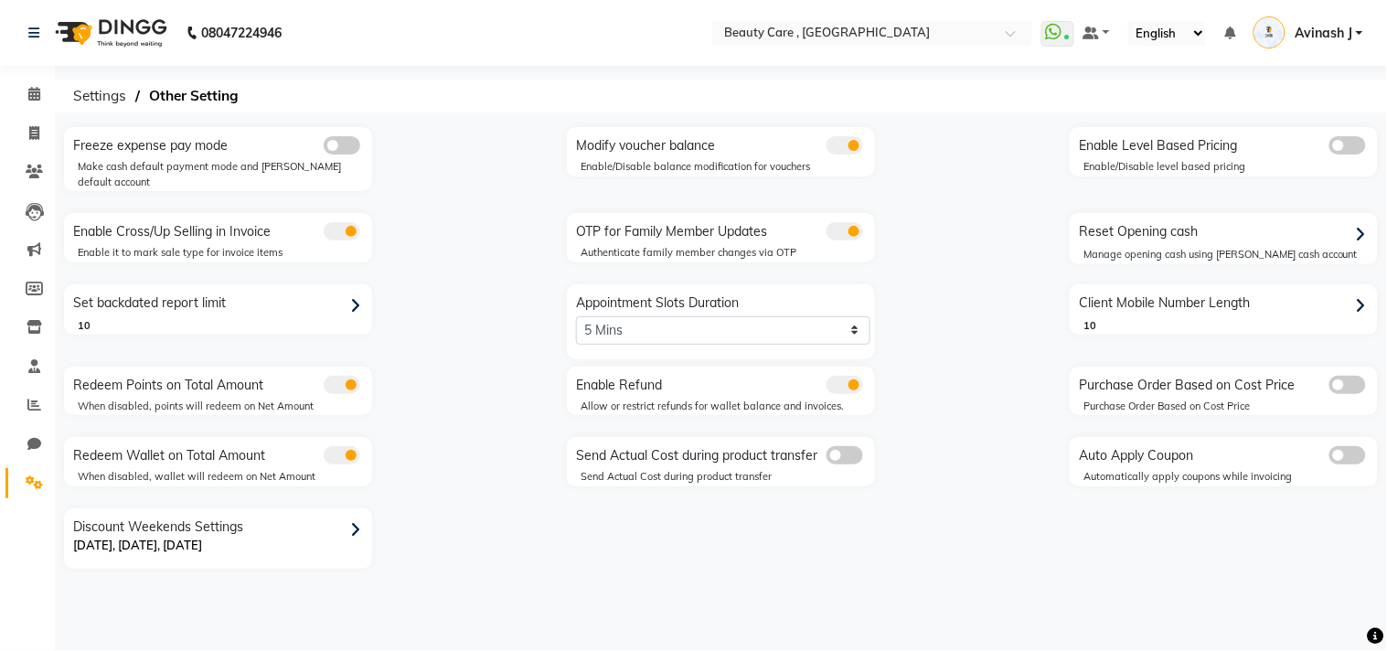
click at [350, 298] on icon at bounding box center [355, 306] width 10 height 16
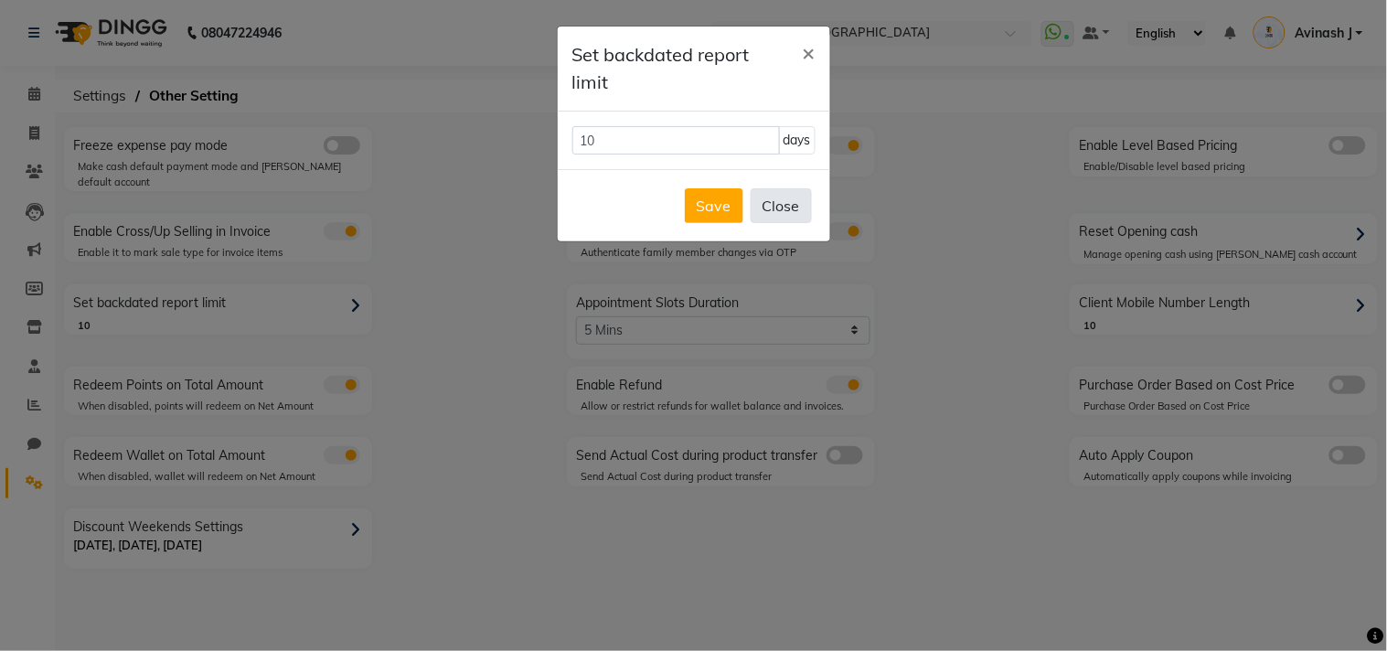
click at [798, 219] on button "Close" at bounding box center [780, 205] width 61 height 35
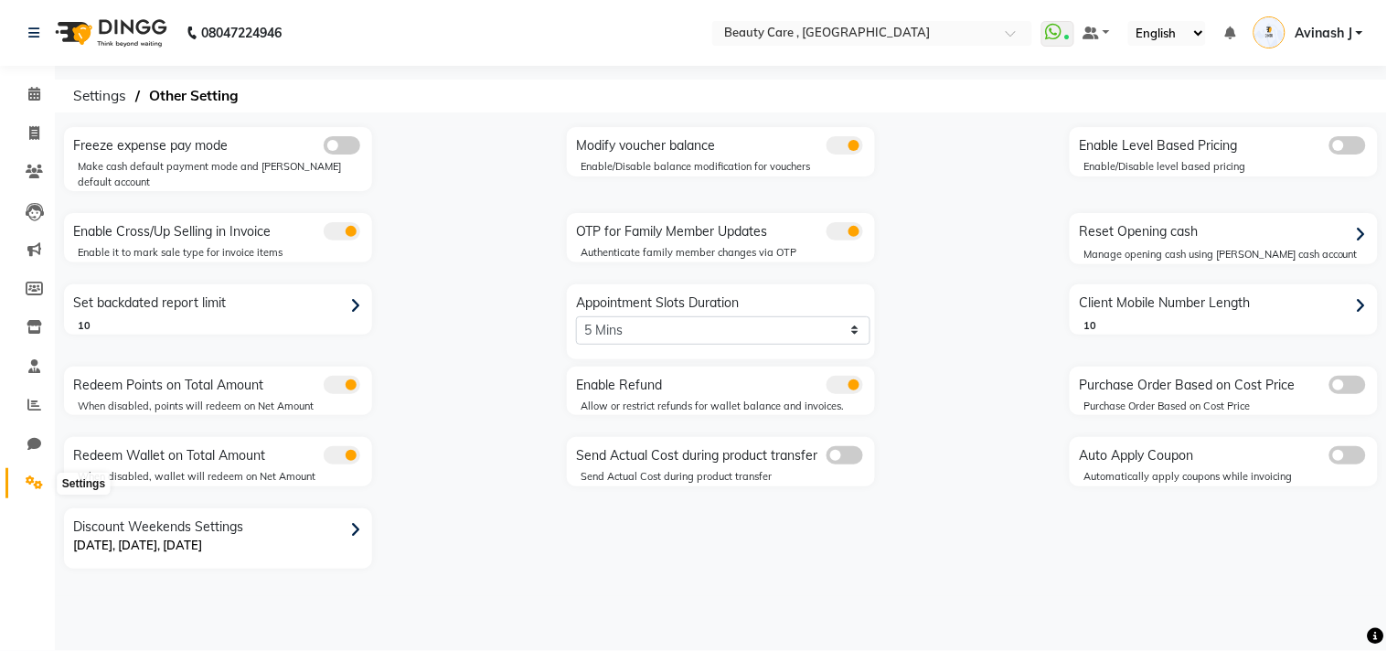
click at [31, 484] on icon at bounding box center [34, 482] width 17 height 14
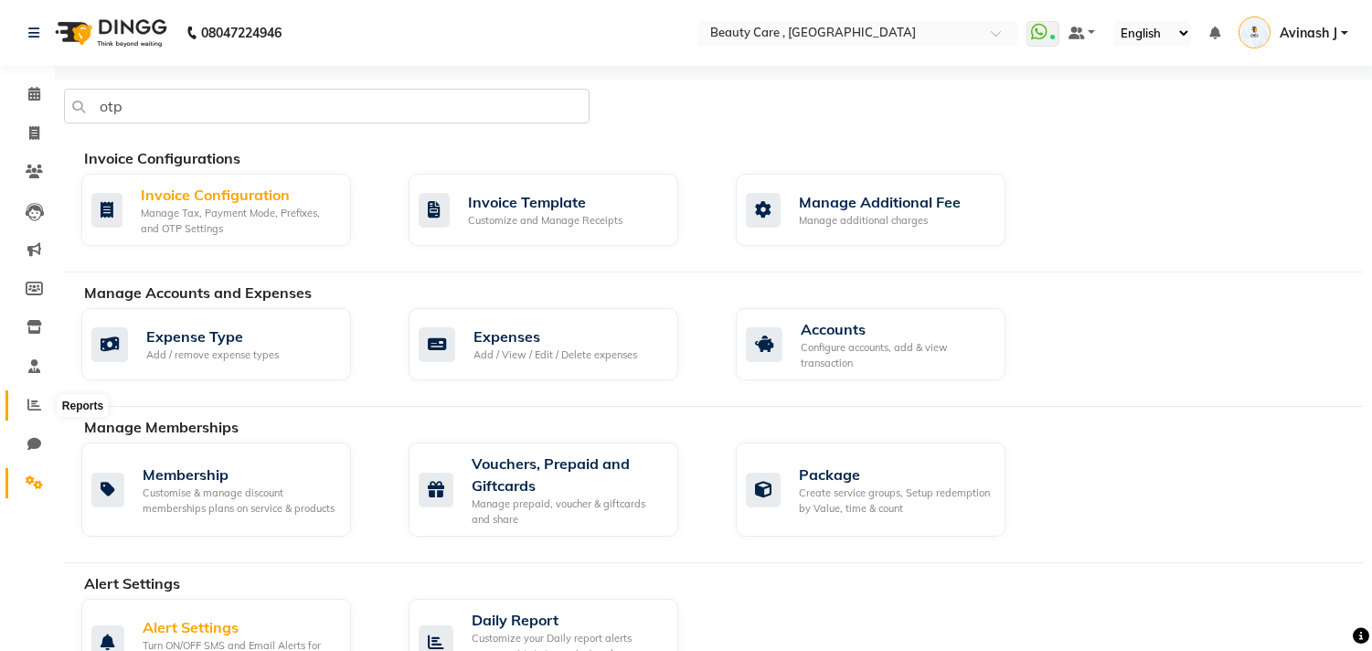
click at [25, 405] on span at bounding box center [34, 405] width 32 height 21
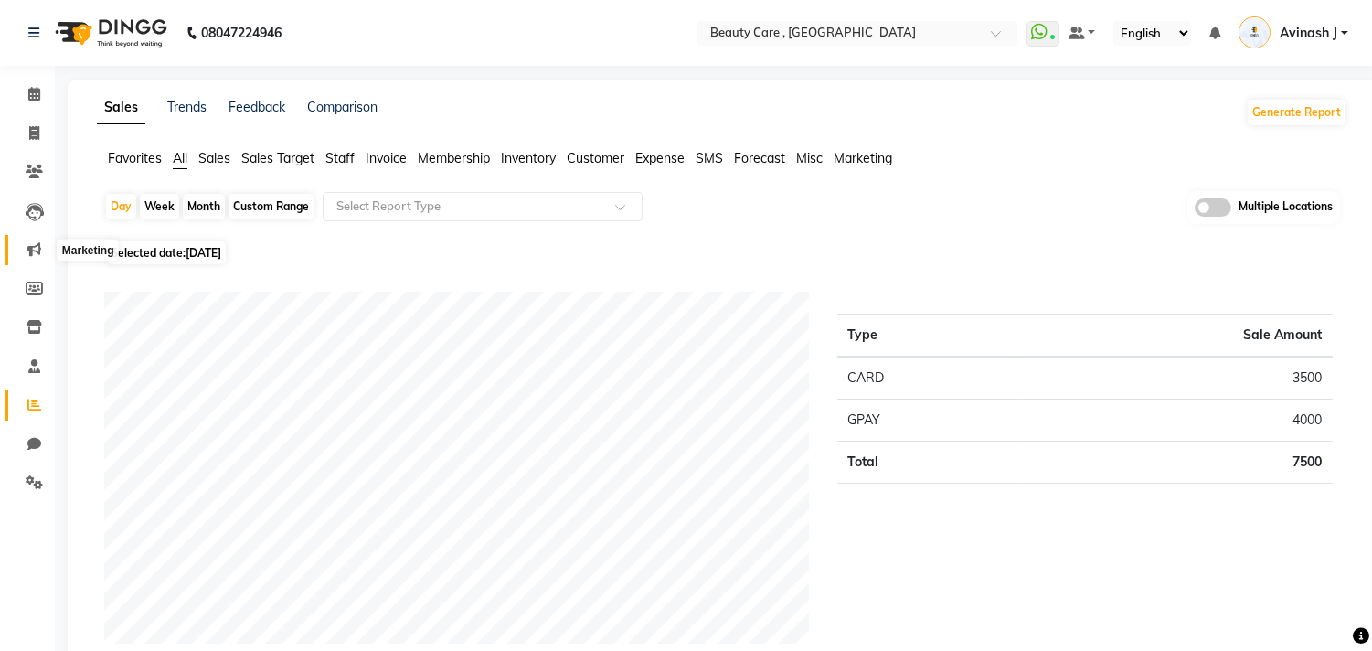
click at [40, 250] on span at bounding box center [34, 249] width 32 height 21
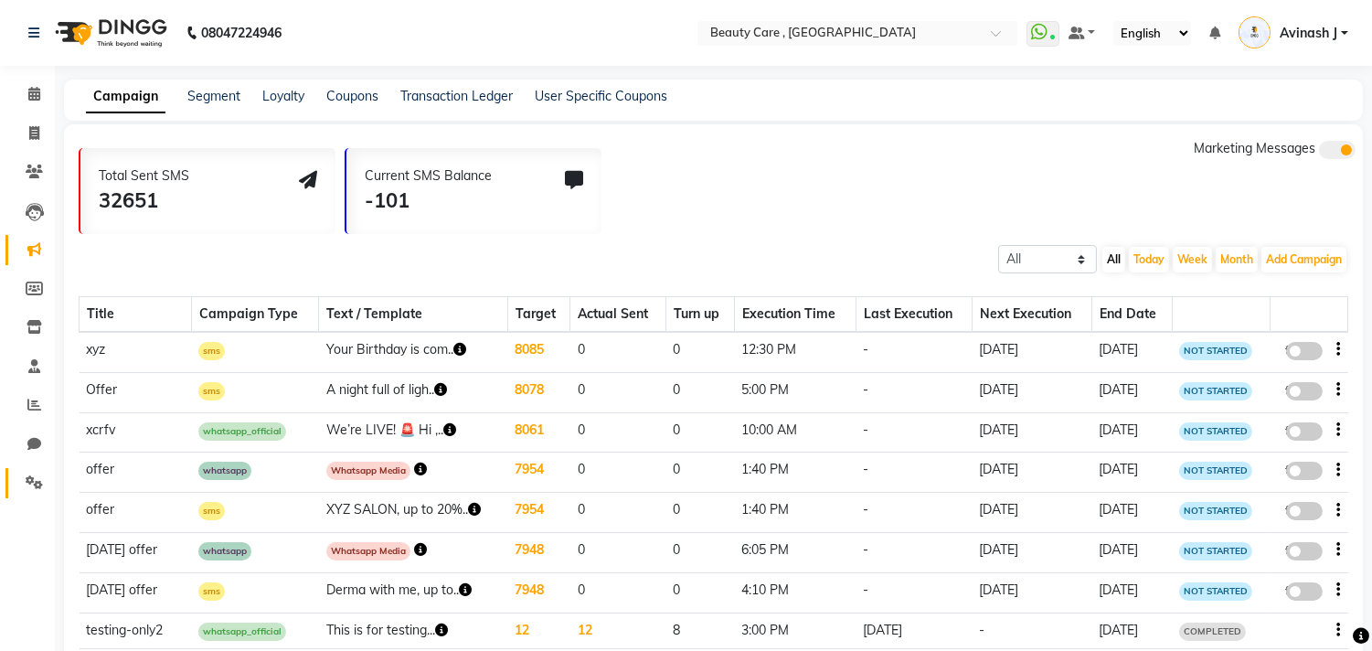
click at [14, 489] on link "Settings" at bounding box center [27, 483] width 44 height 30
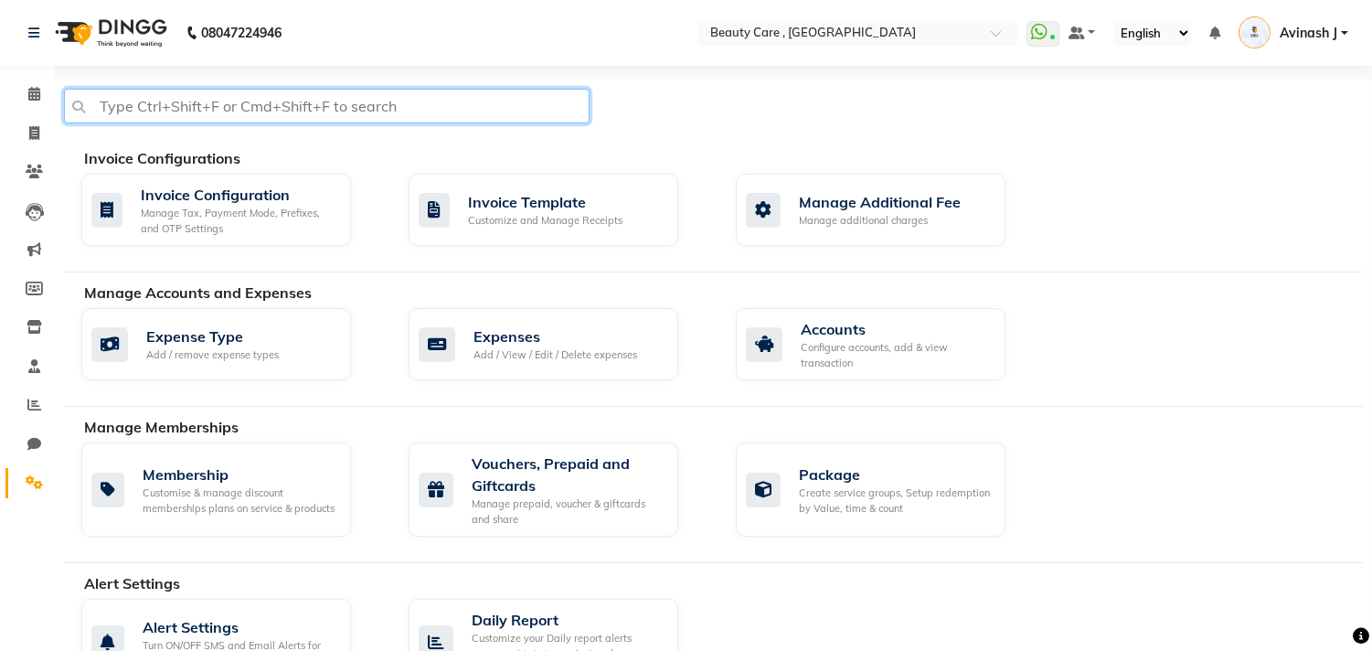
click at [179, 101] on input "text" at bounding box center [327, 106] width 526 height 35
type input "lead"
